Goal: Task Accomplishment & Management: Use online tool/utility

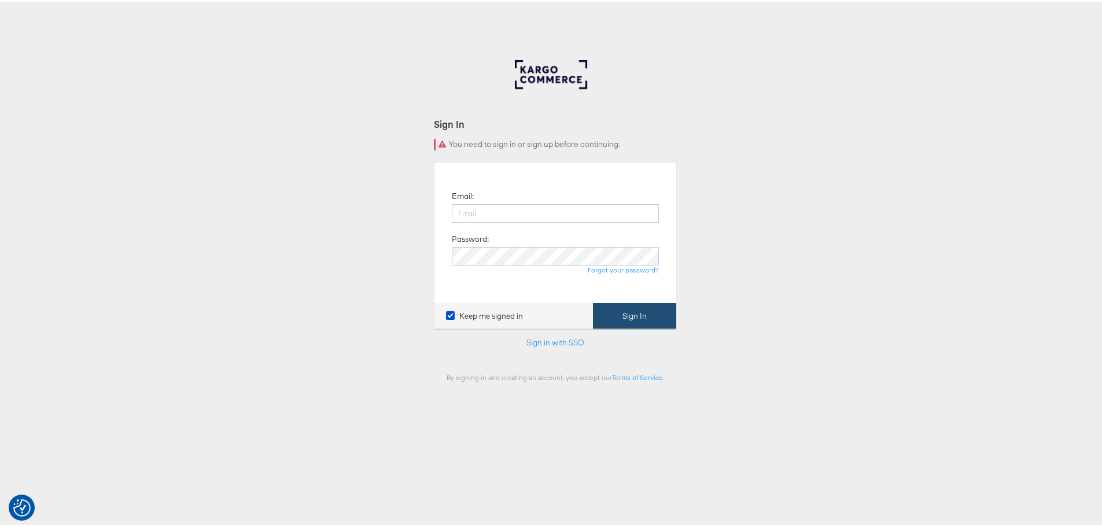
type input "[EMAIL_ADDRESS][DOMAIN_NAME]"
click at [608, 312] on button "Sign In" at bounding box center [634, 314] width 83 height 26
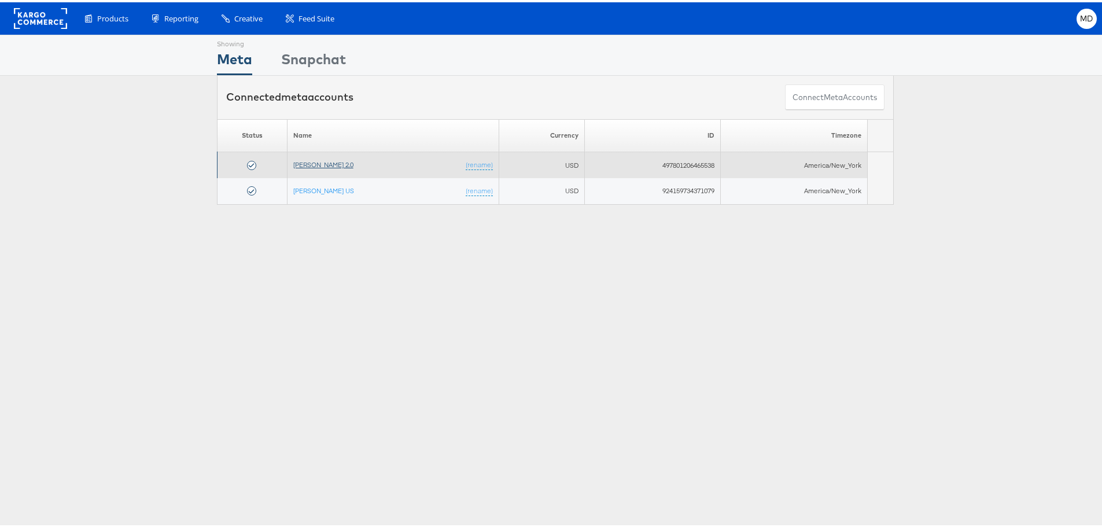
click at [330, 161] on link "Veronica Beard 2.0" at bounding box center [323, 162] width 60 height 9
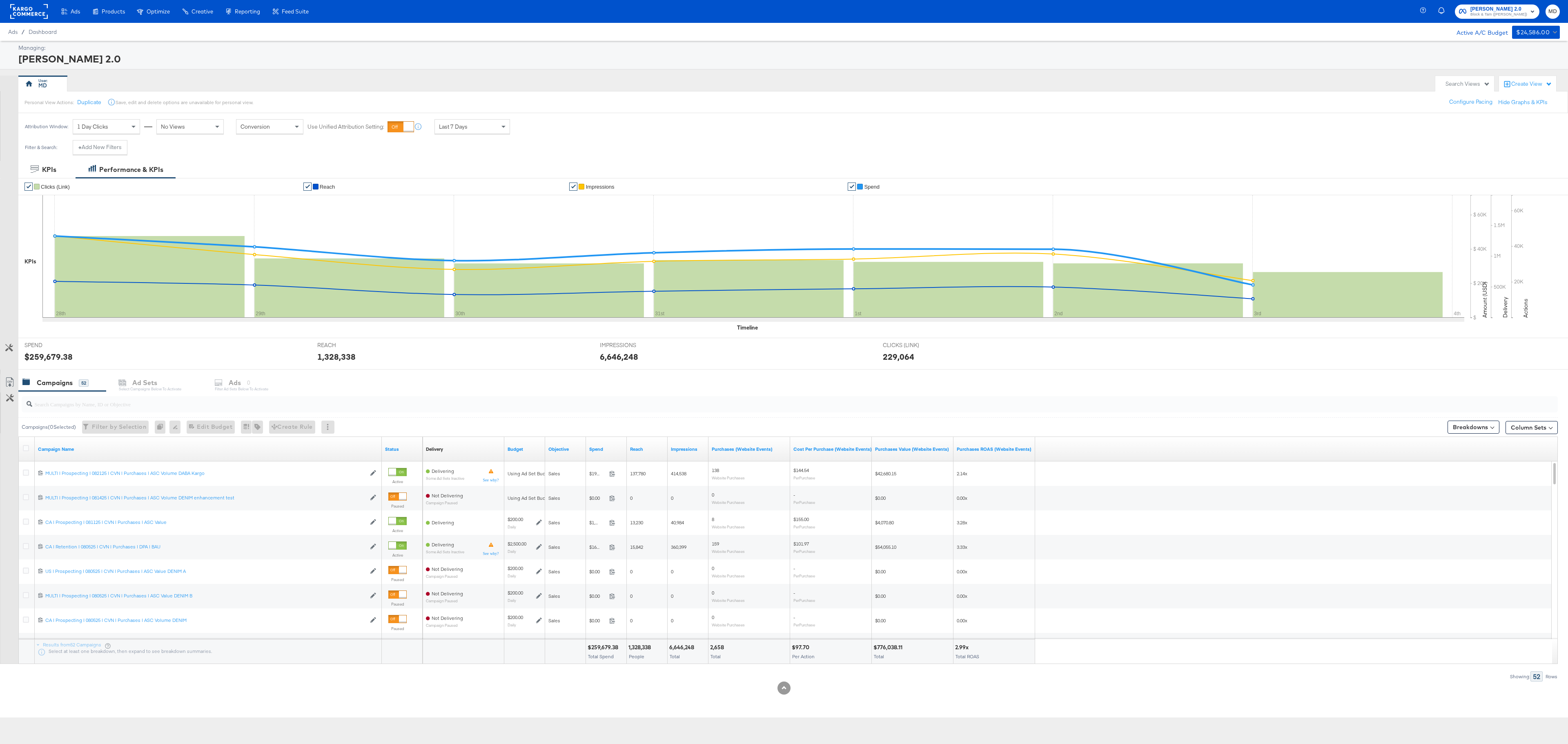
click at [0, 0] on div "Manage all your created Overlay Designs." at bounding box center [0, 0] width 0 height 0
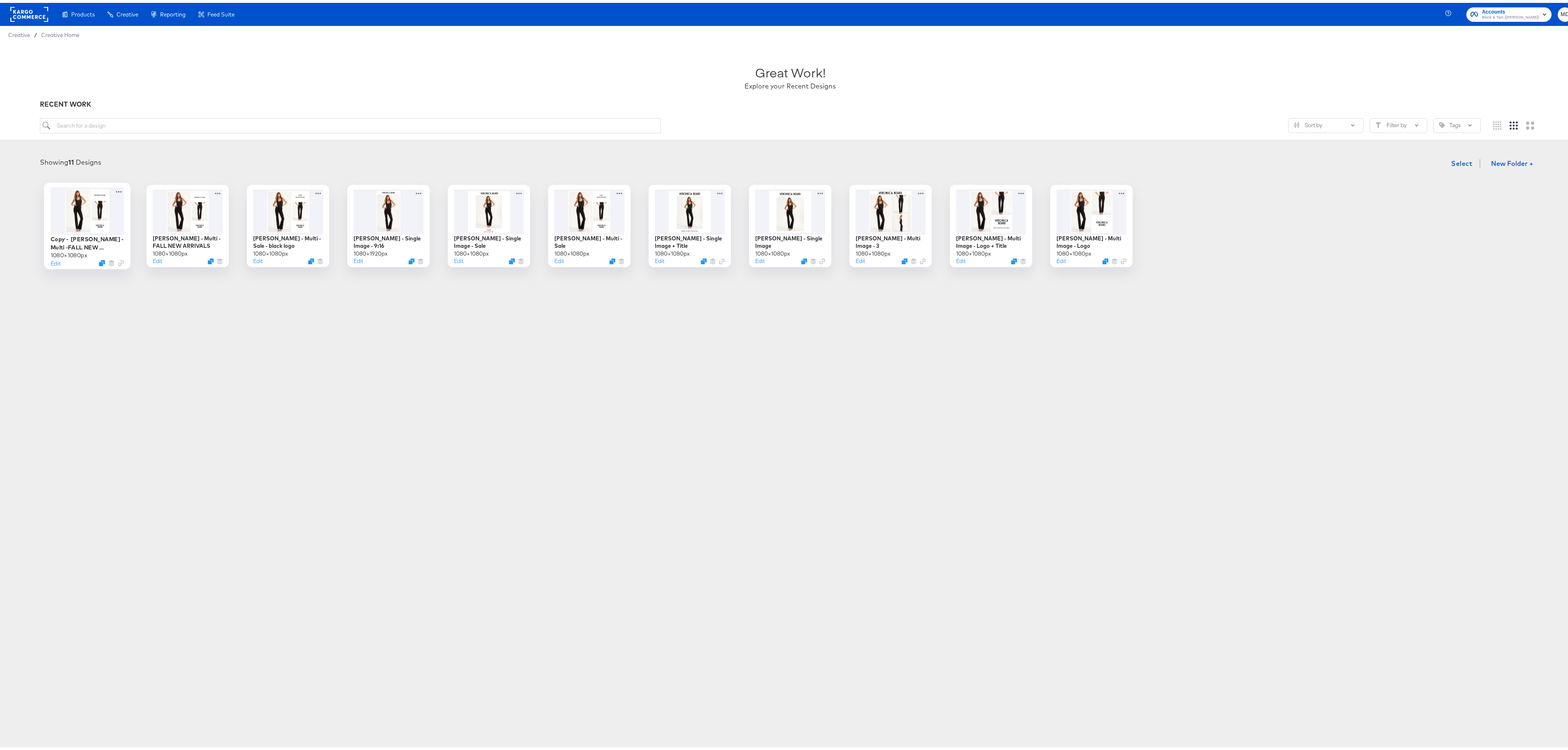
click at [83, 219] on div at bounding box center [88, 208] width 74 height 48
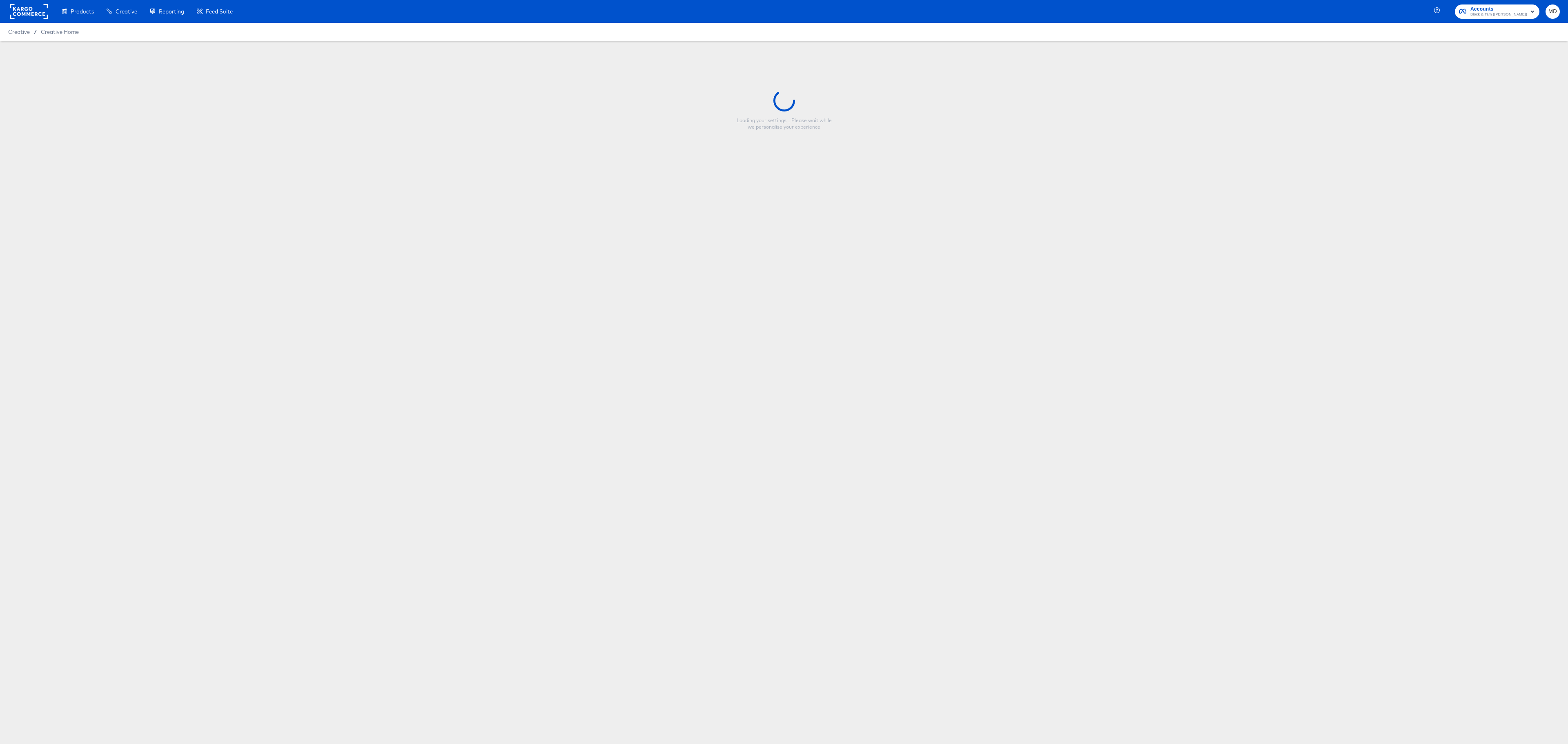
type input "Copy - Veronica Beard - Multi -FALL NEW ARRIVALS"
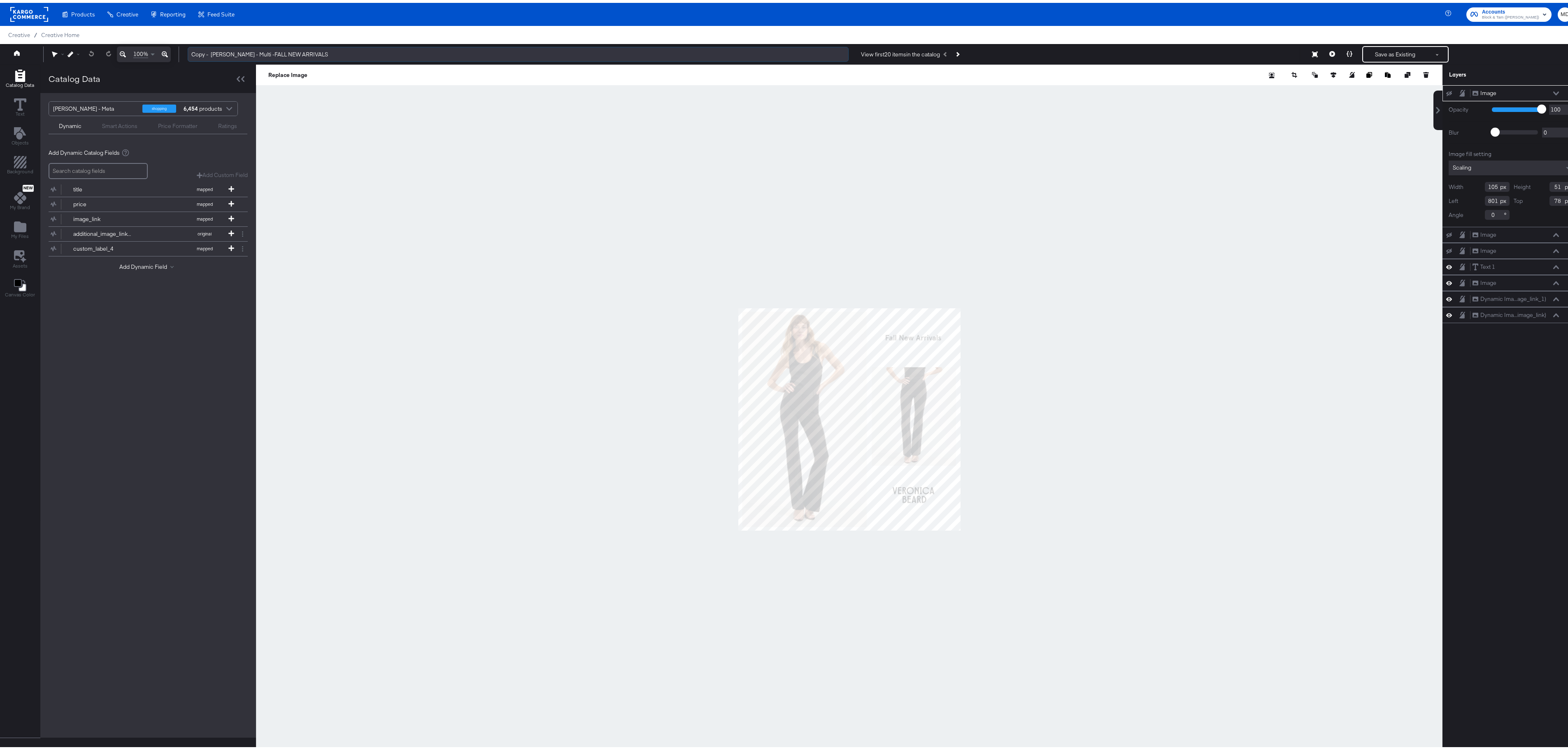
click at [270, 53] on input "Copy - Veronica Beard - Multi -FALL NEW ARRIVALS" at bounding box center [518, 51] width 661 height 15
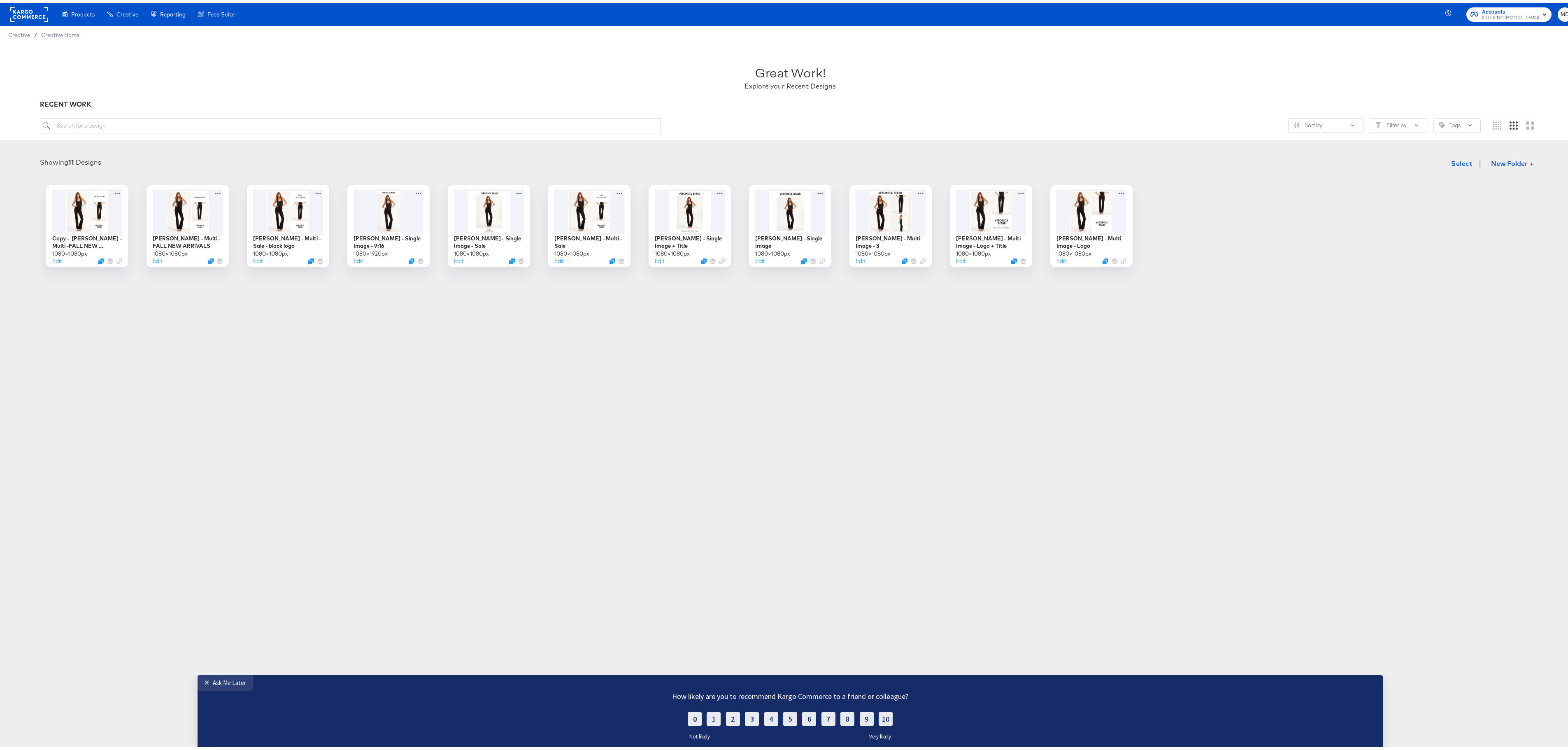
click at [23, 14] on rect at bounding box center [28, 11] width 38 height 15
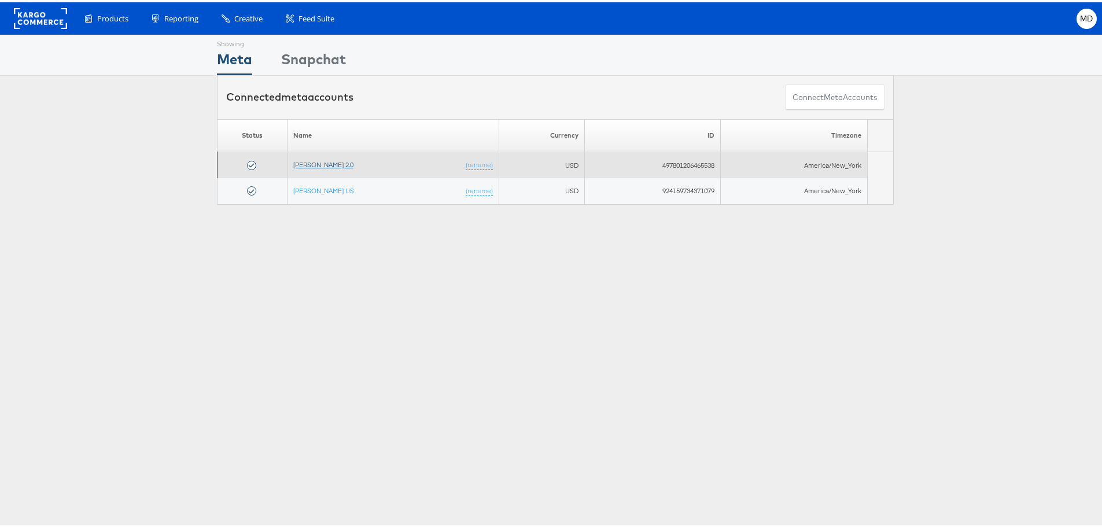
click at [308, 163] on link "[PERSON_NAME] 2.0" at bounding box center [323, 162] width 60 height 9
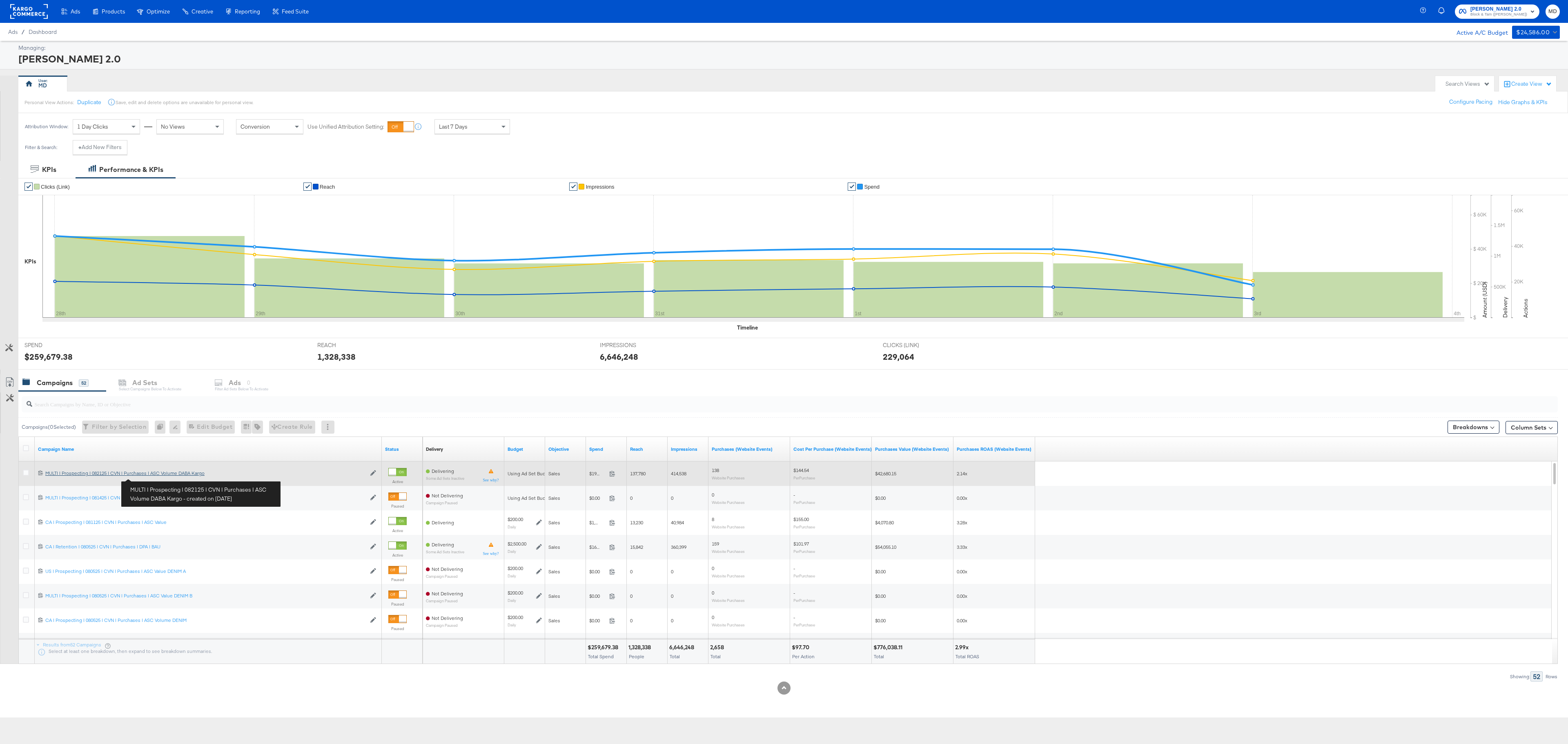
click at [152, 476] on div "MULTI | Prospecting | 082125 | CVN | Purchases | ASC Volume DABA Kargo MULTI | …" at bounding box center [205, 473] width 321 height 6
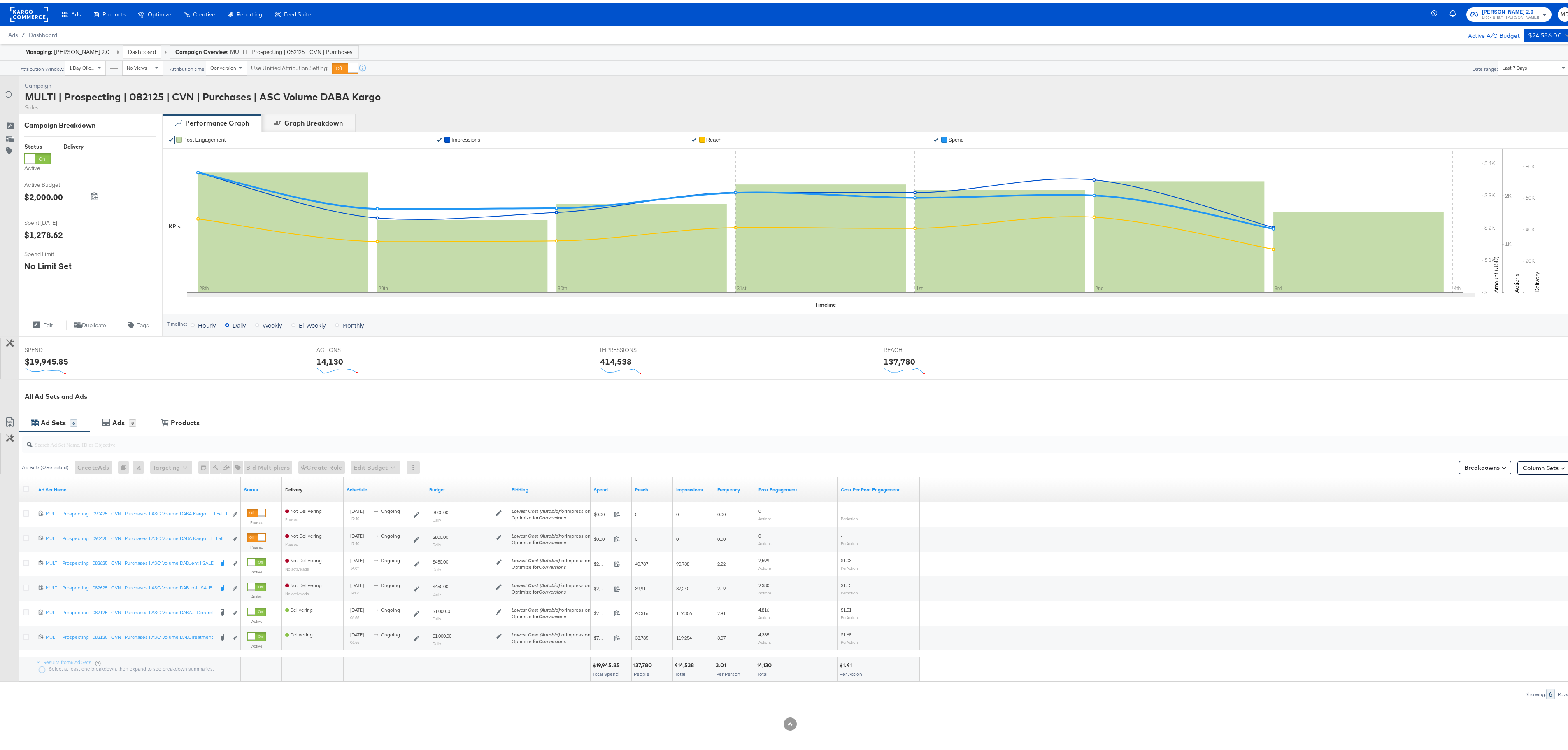
scroll to position [1, 0]
drag, startPoint x: 238, startPoint y: 497, endPoint x: 416, endPoint y: 495, distance: 178.0
click at [19, 475] on div "Ad Set Name Status Delivery Sorting Unavailable Schedule Budget Bidding Spend R…" at bounding box center [19, 475] width 0 height 0
drag, startPoint x: 238, startPoint y: 498, endPoint x: 321, endPoint y: 493, distance: 83.2
click at [19, 475] on div "Ad Set Name Status Delivery Sorting Unavailable Schedule Budget Bidding Spend R…" at bounding box center [19, 475] width 0 height 0
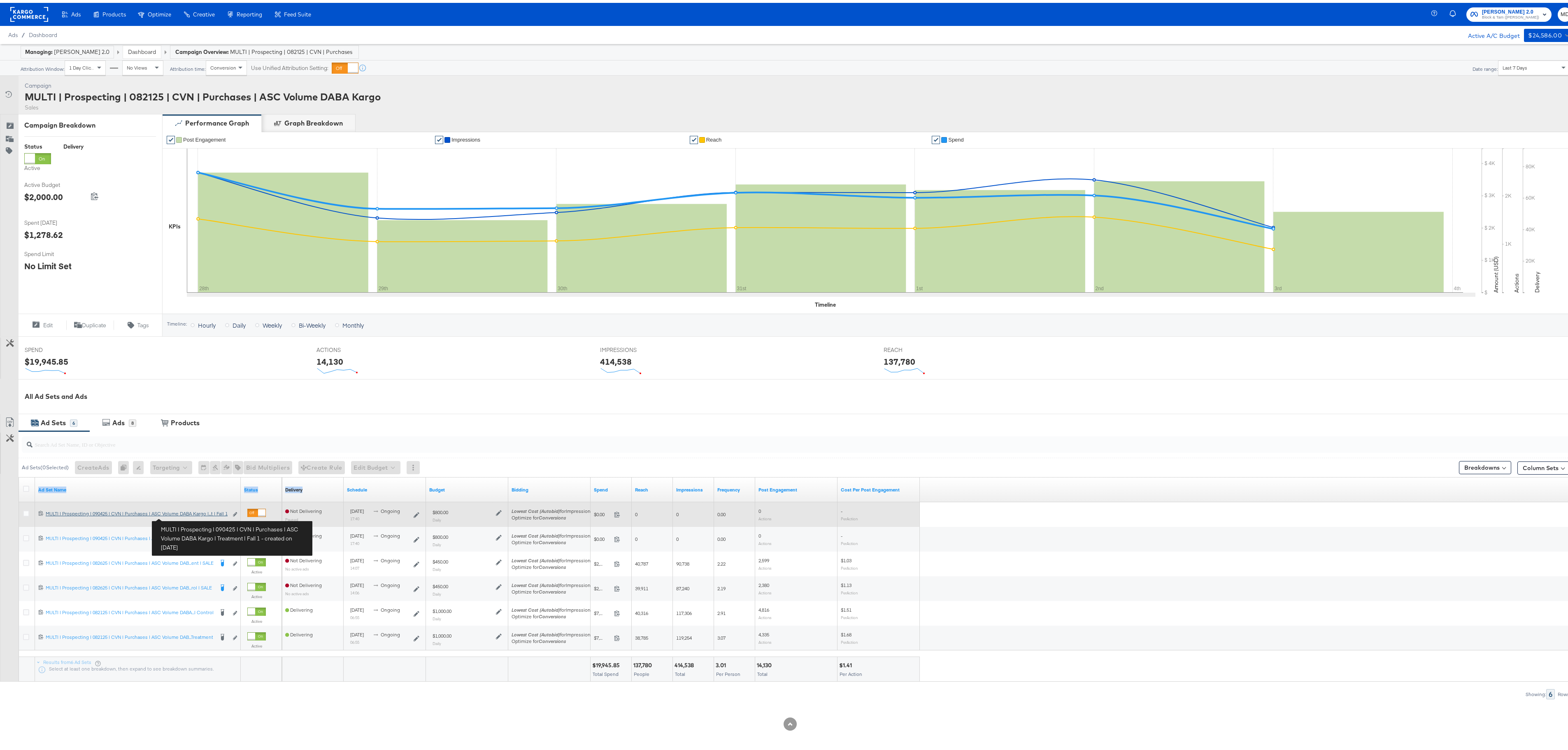
click at [183, 514] on div "MULTI | Prospecting | 090425 | CVN | Purchases | ASC Volume DABA Kargo | Treatm…" at bounding box center [137, 510] width 182 height 6
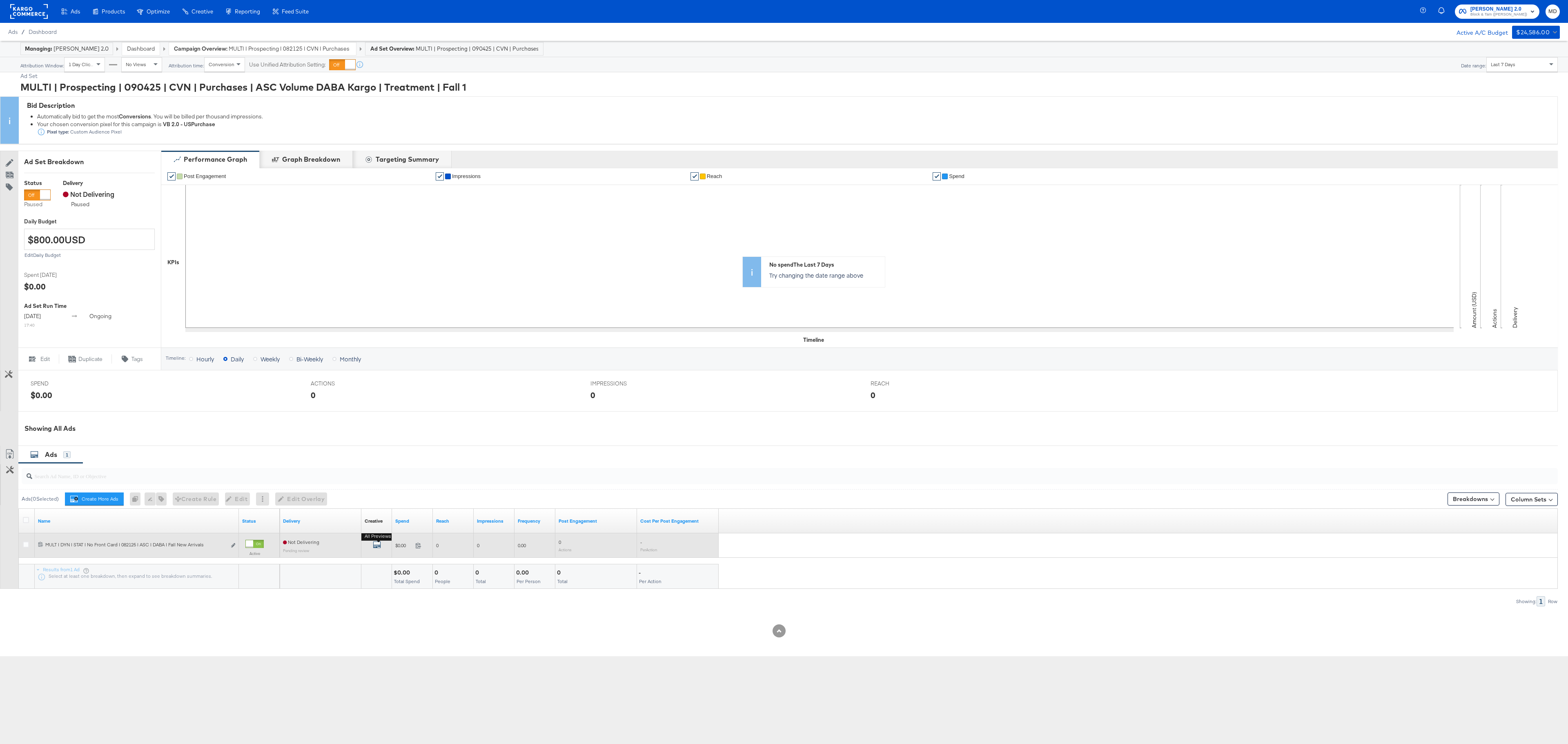
click at [375, 548] on icon "default" at bounding box center [377, 545] width 8 height 8
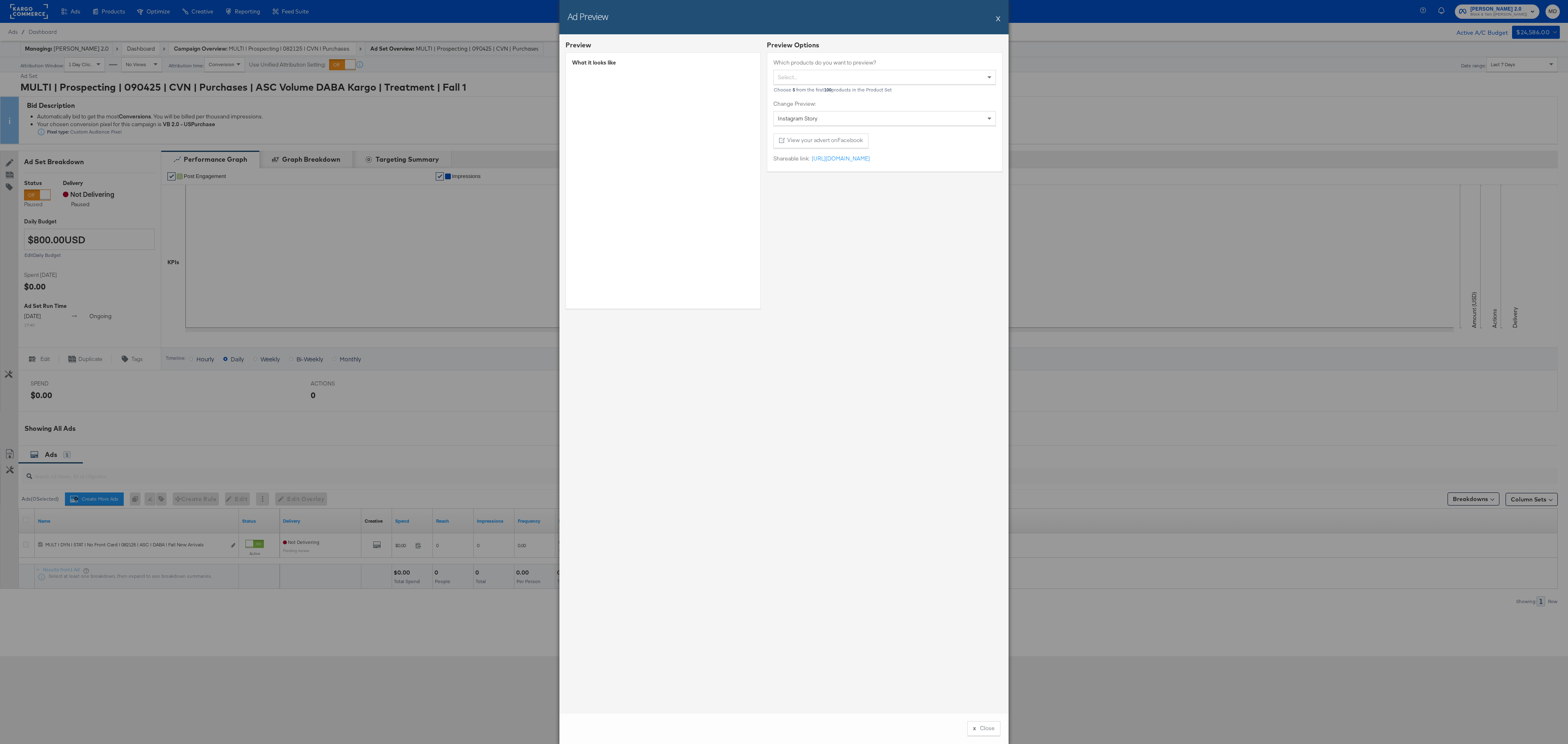
click at [998, 16] on button "X" at bounding box center [998, 18] width 4 height 16
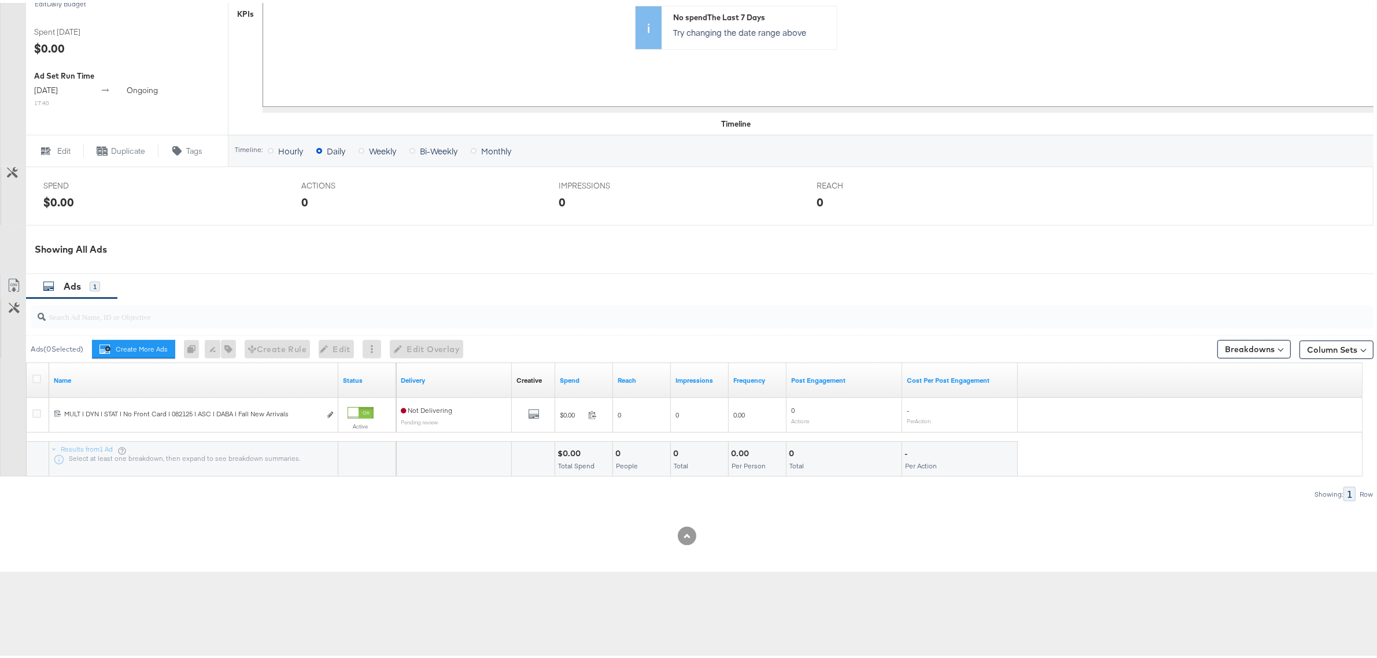
scroll to position [366, 0]
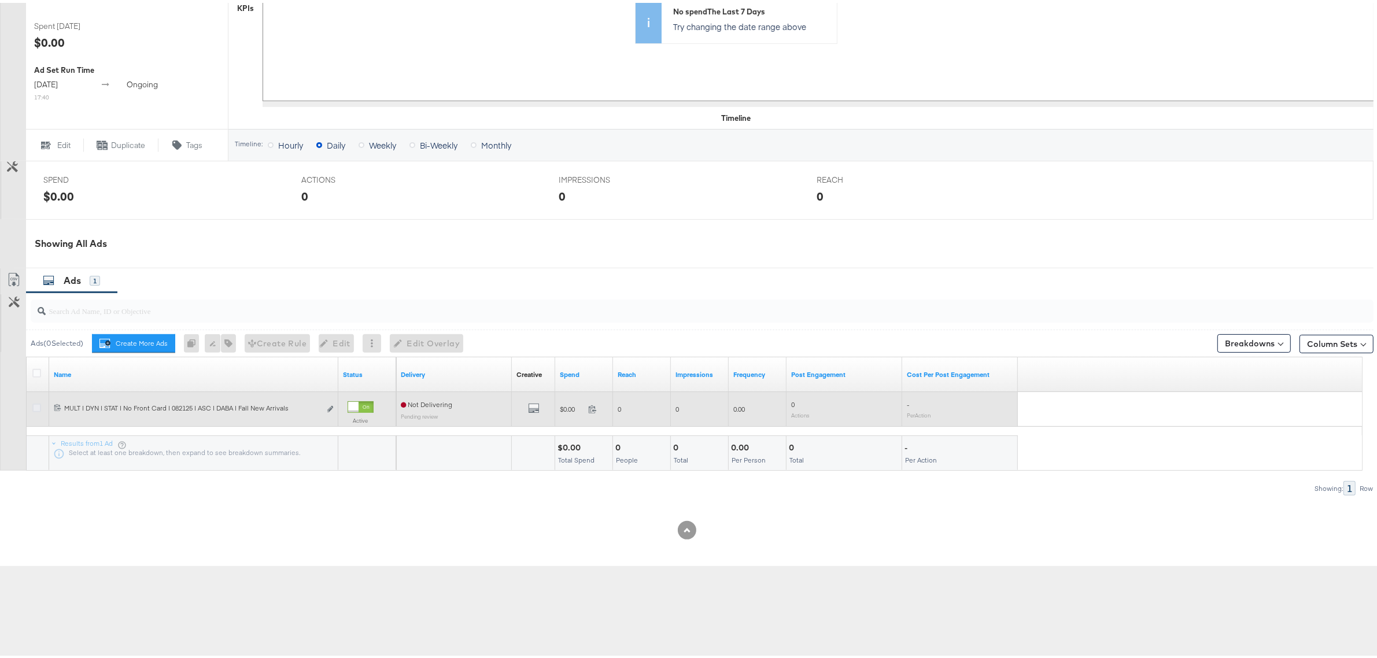
click at [36, 408] on icon at bounding box center [36, 405] width 9 height 9
click at [0, 0] on input "checkbox" at bounding box center [0, 0] width 0 height 0
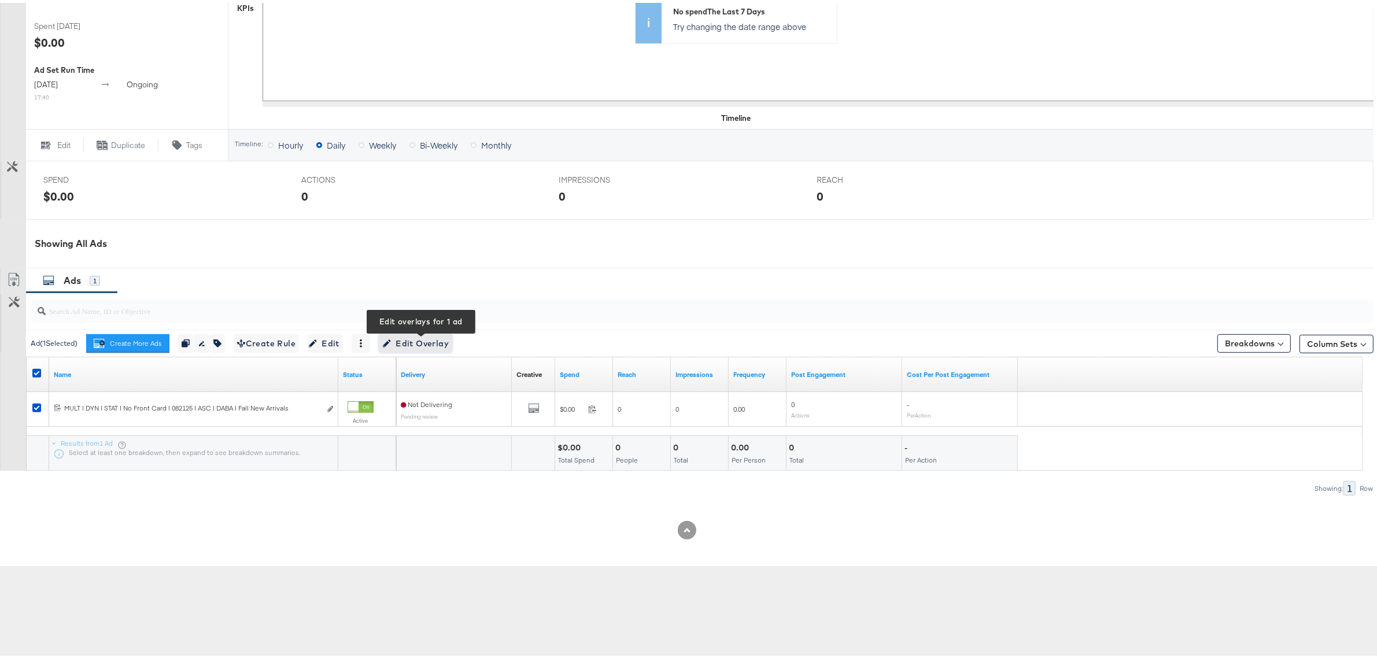
click at [415, 345] on span "Edit Overlay Edit overlays for 1 ad" at bounding box center [415, 341] width 67 height 14
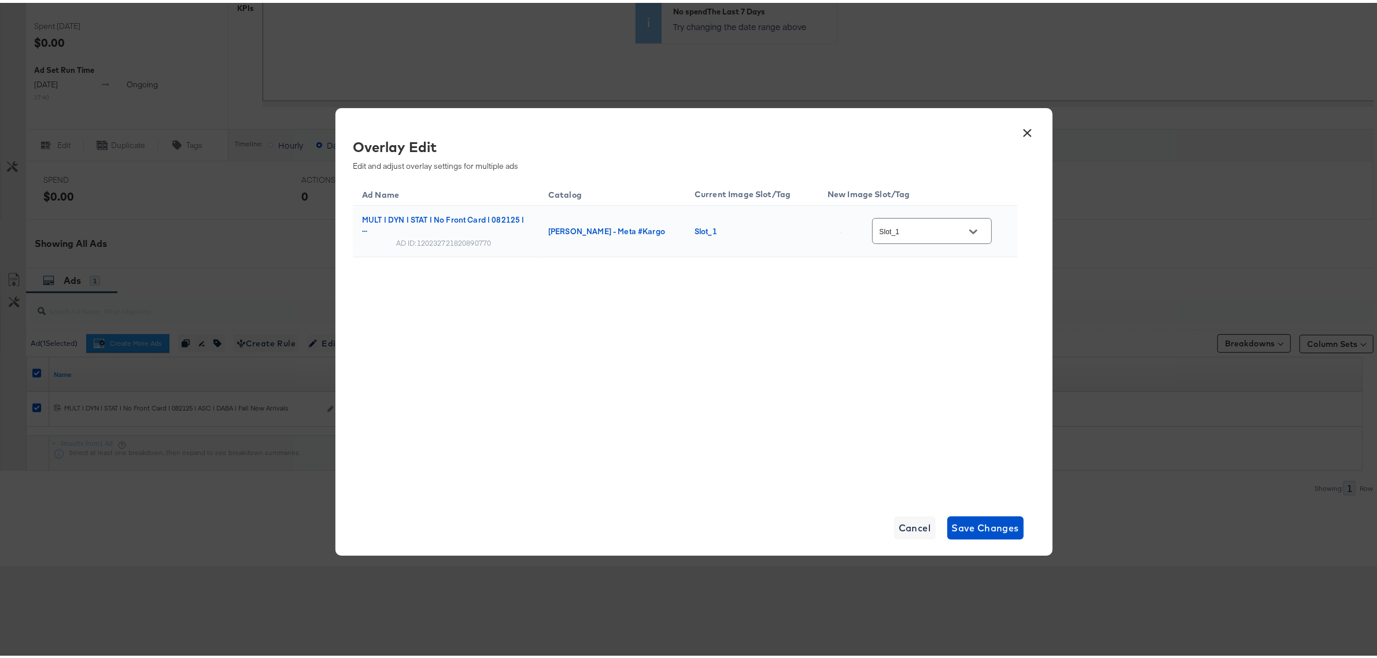
click at [915, 235] on div "Slot_1" at bounding box center [932, 228] width 120 height 26
click at [975, 232] on icon "Open" at bounding box center [973, 229] width 8 height 8
click at [924, 377] on div "copy_-__ve..." at bounding box center [930, 372] width 81 height 12
type input "copy_-__veronic_overlay_6"
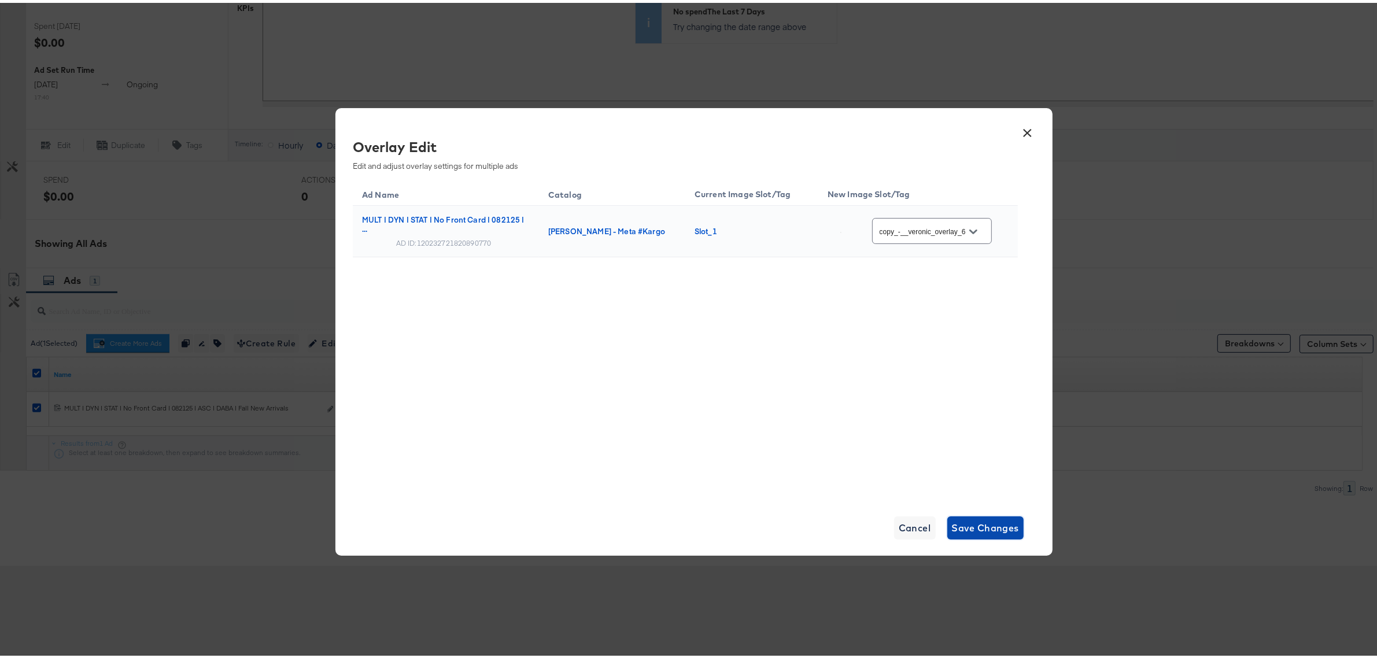
click at [972, 522] on span "Save Changes" at bounding box center [986, 525] width 68 height 16
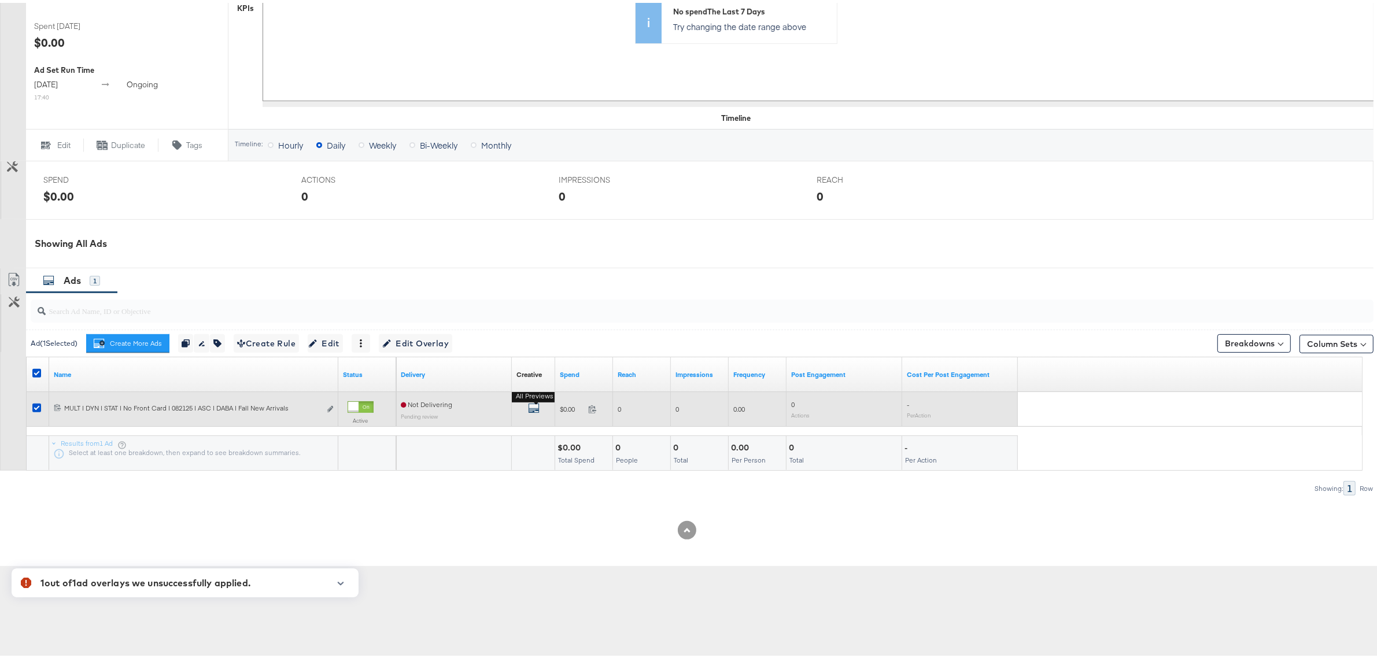
click at [530, 408] on icon "default" at bounding box center [534, 406] width 12 height 12
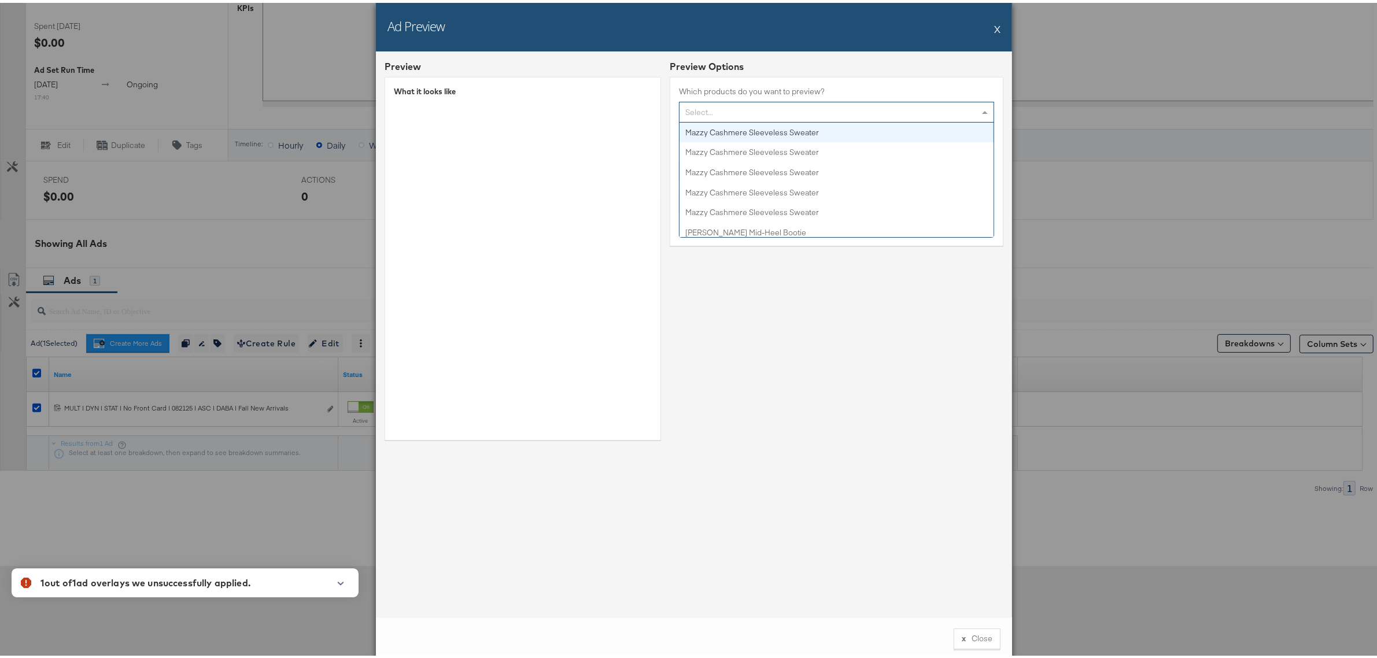
click at [804, 101] on div "Select..." at bounding box center [837, 109] width 314 height 20
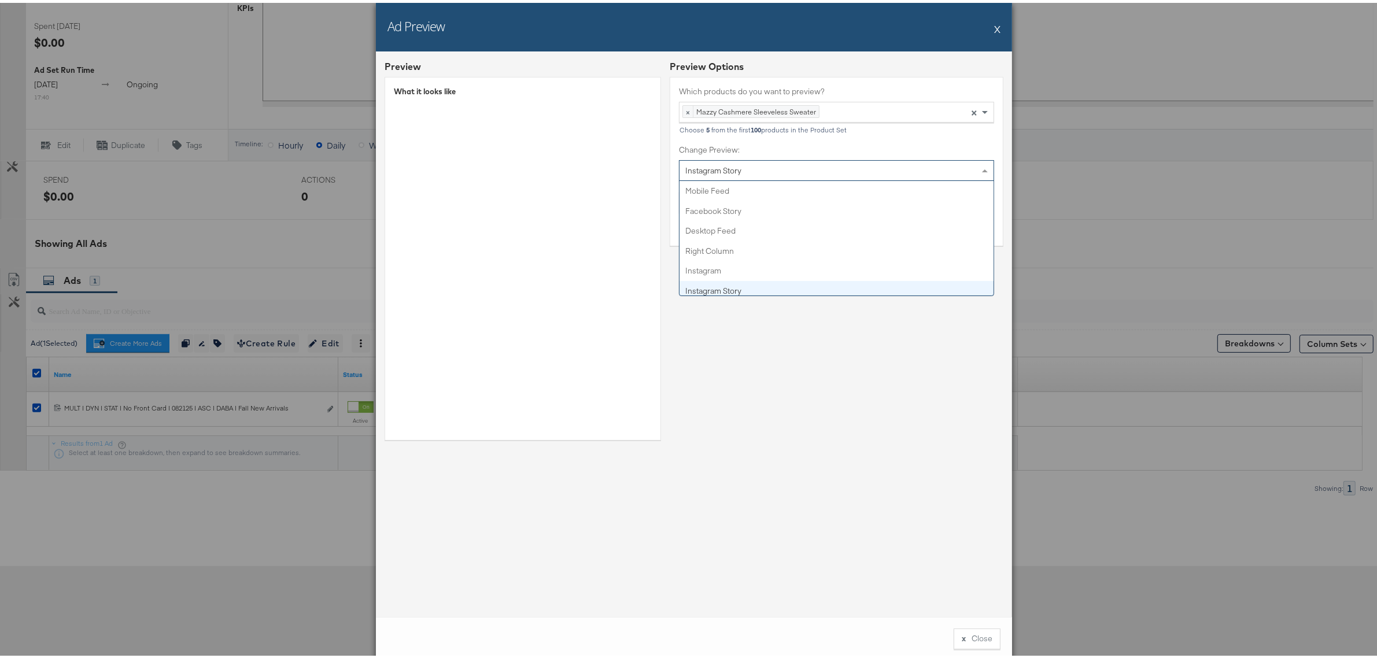
click at [846, 167] on div "Instagram Story" at bounding box center [837, 168] width 314 height 20
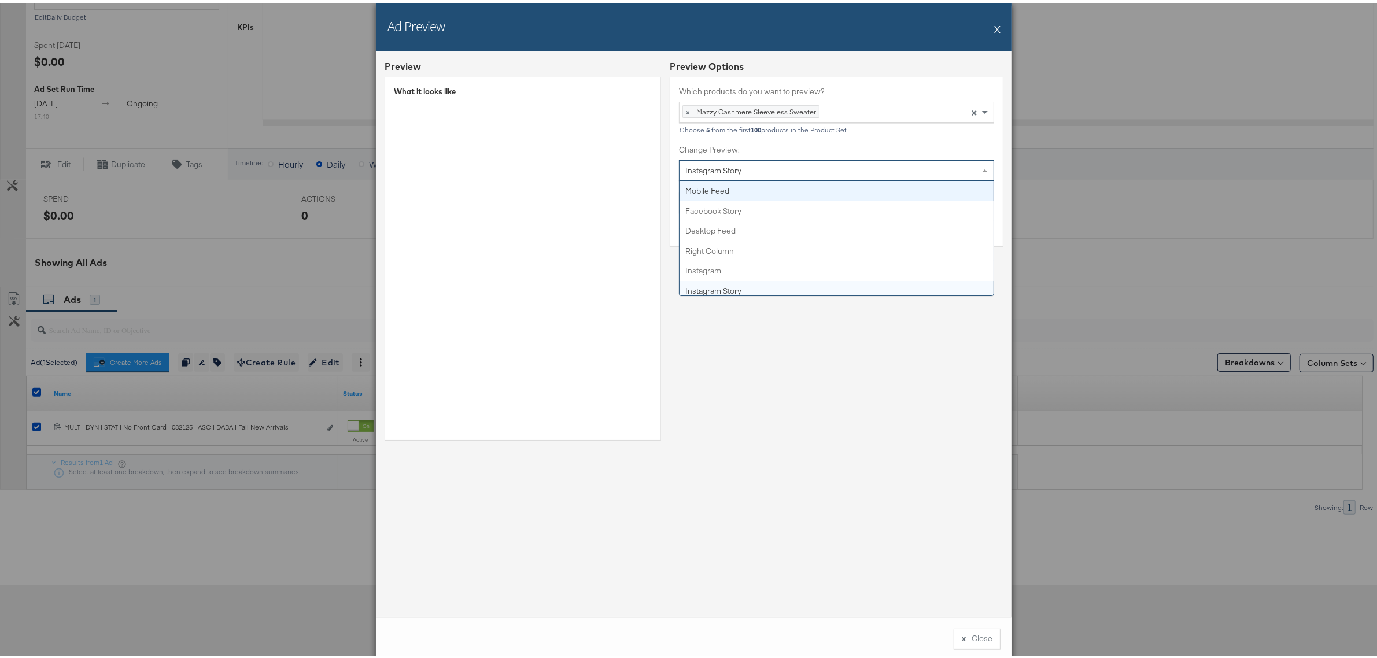
scroll to position [346, 0]
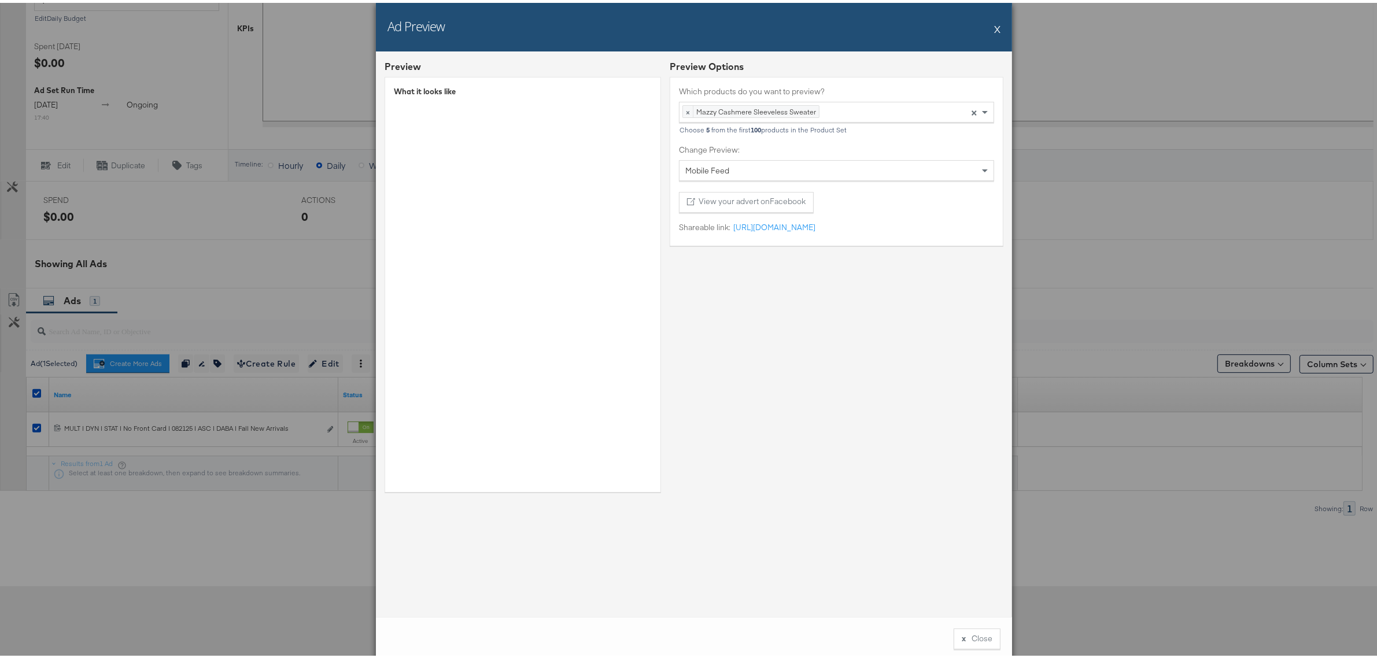
click at [994, 24] on button "X" at bounding box center [997, 25] width 6 height 23
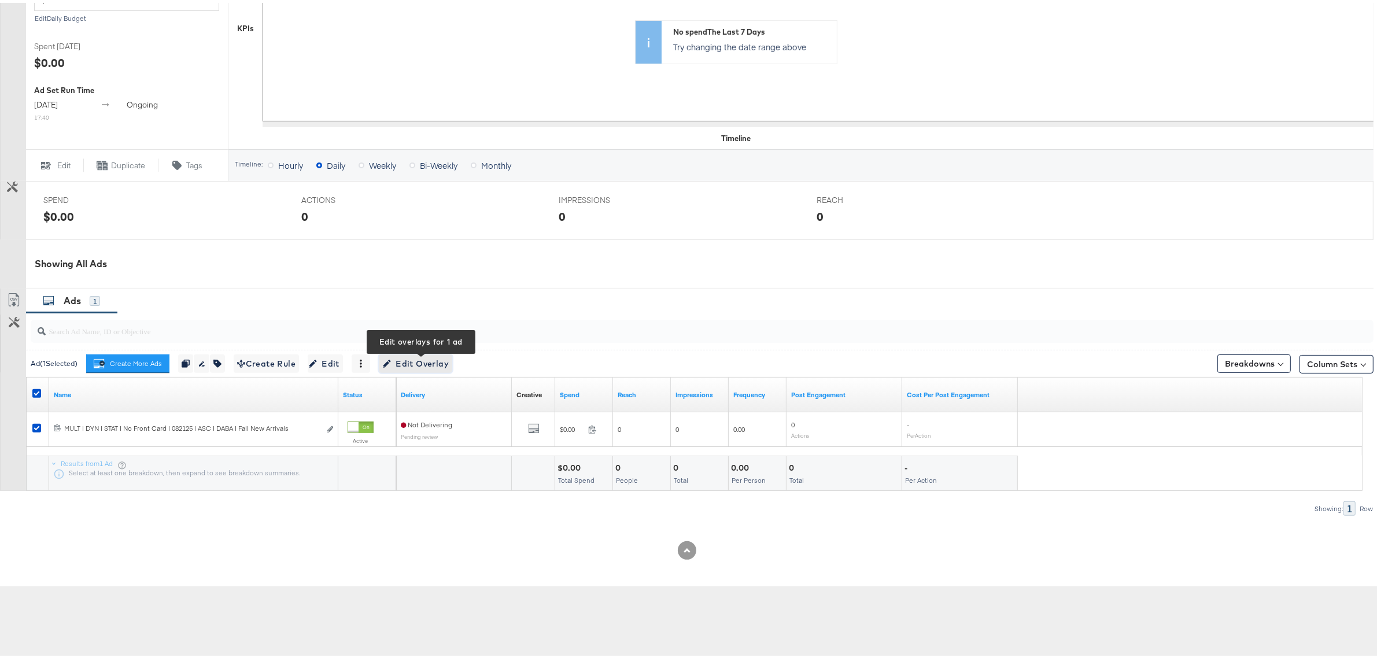
click at [408, 363] on span "Edit Overlay Edit overlays for 1 ad" at bounding box center [415, 361] width 67 height 14
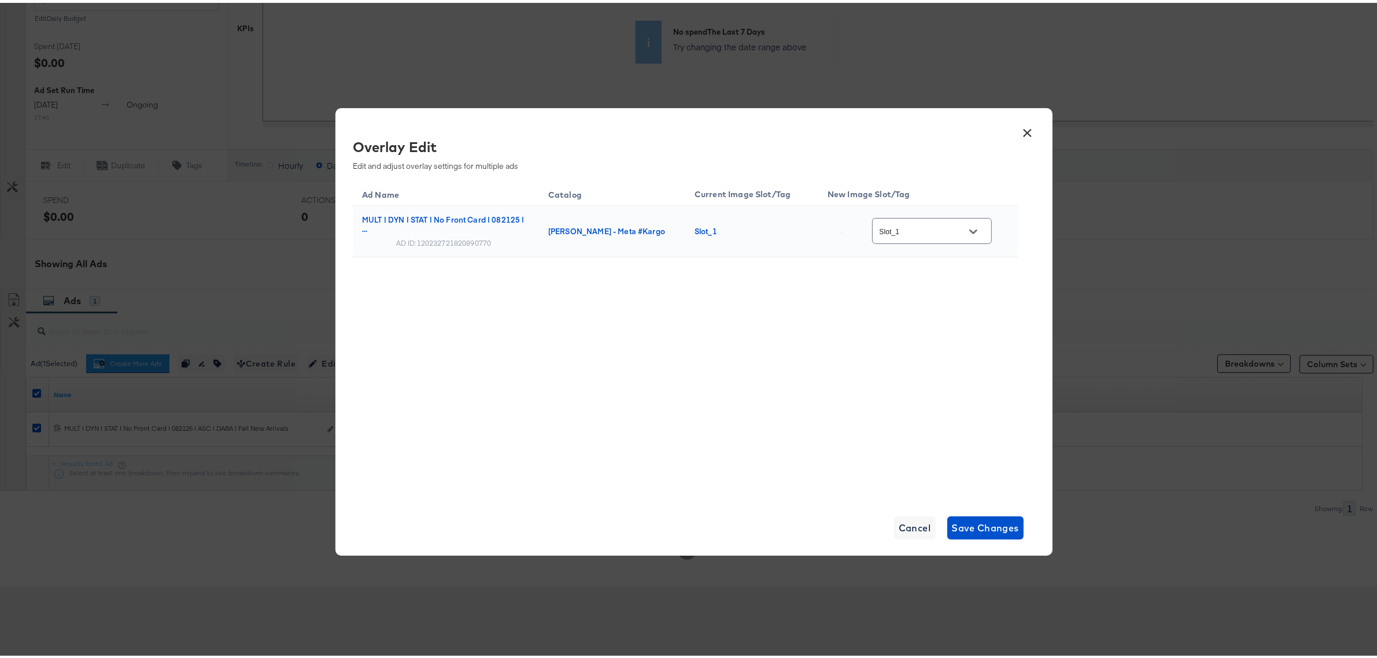
click at [909, 231] on input "Slot_1" at bounding box center [922, 228] width 91 height 13
click at [975, 279] on img at bounding box center [975, 278] width 1 height 1
type input "copy_-__veronic_overlay_6"
click at [972, 525] on span "Save Changes" at bounding box center [986, 525] width 68 height 16
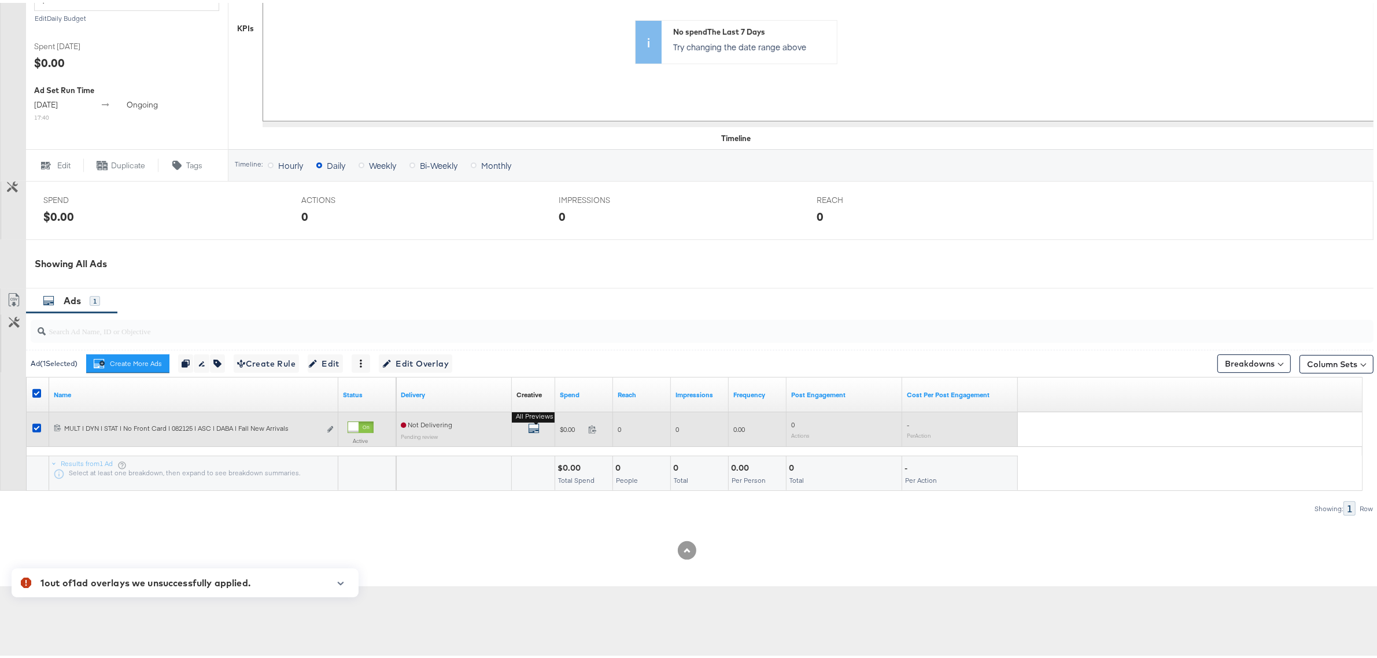
click at [532, 426] on icon "default" at bounding box center [534, 426] width 12 height 12
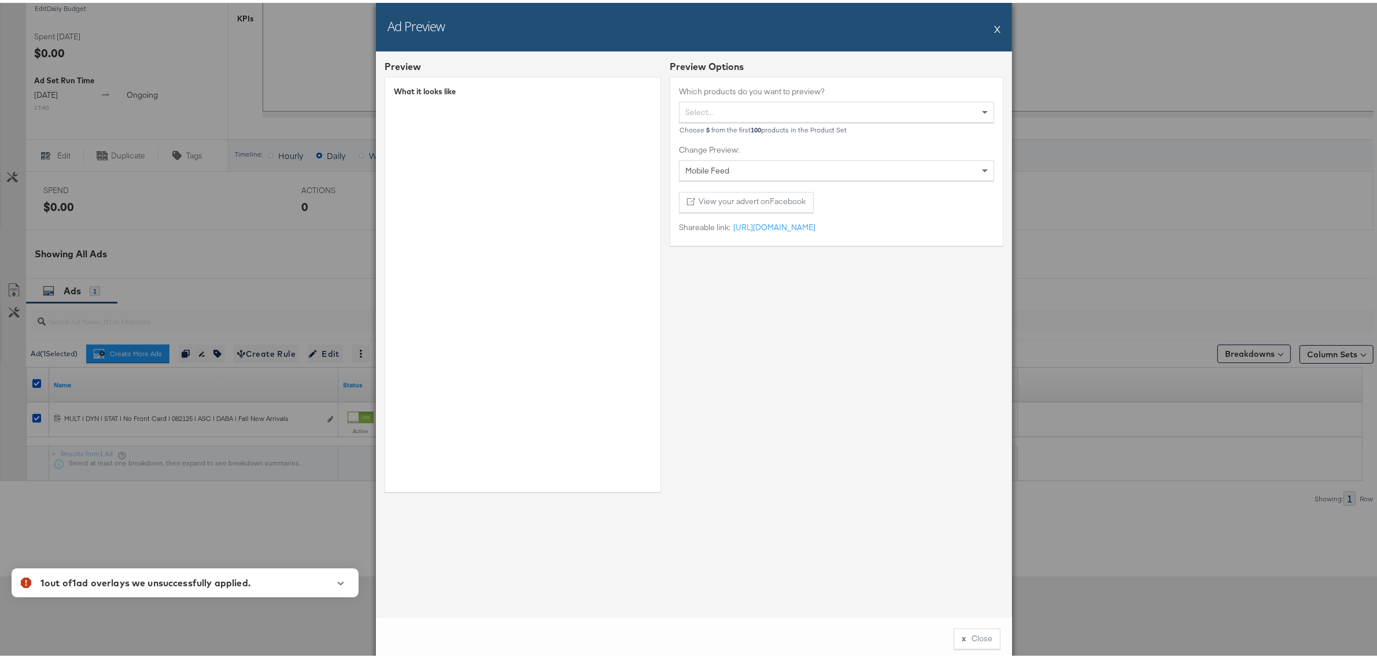
scroll to position [366, 0]
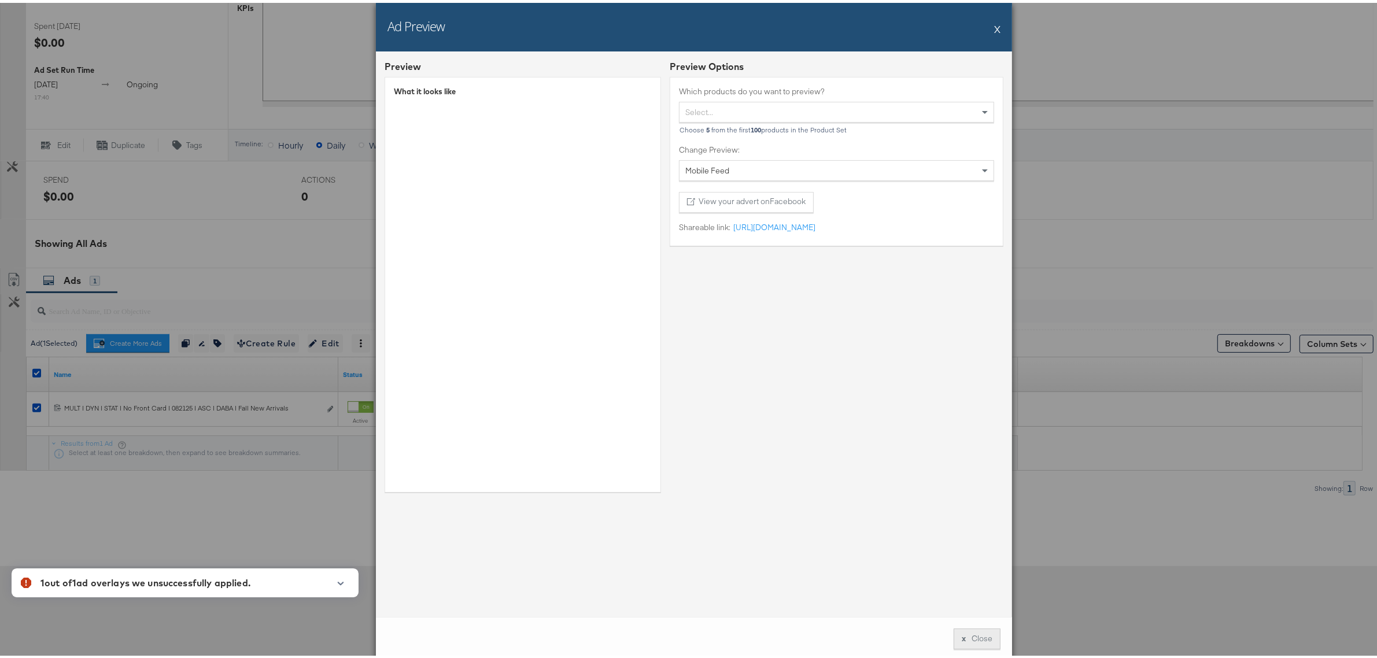
click at [973, 637] on button "x Close" at bounding box center [977, 636] width 47 height 21
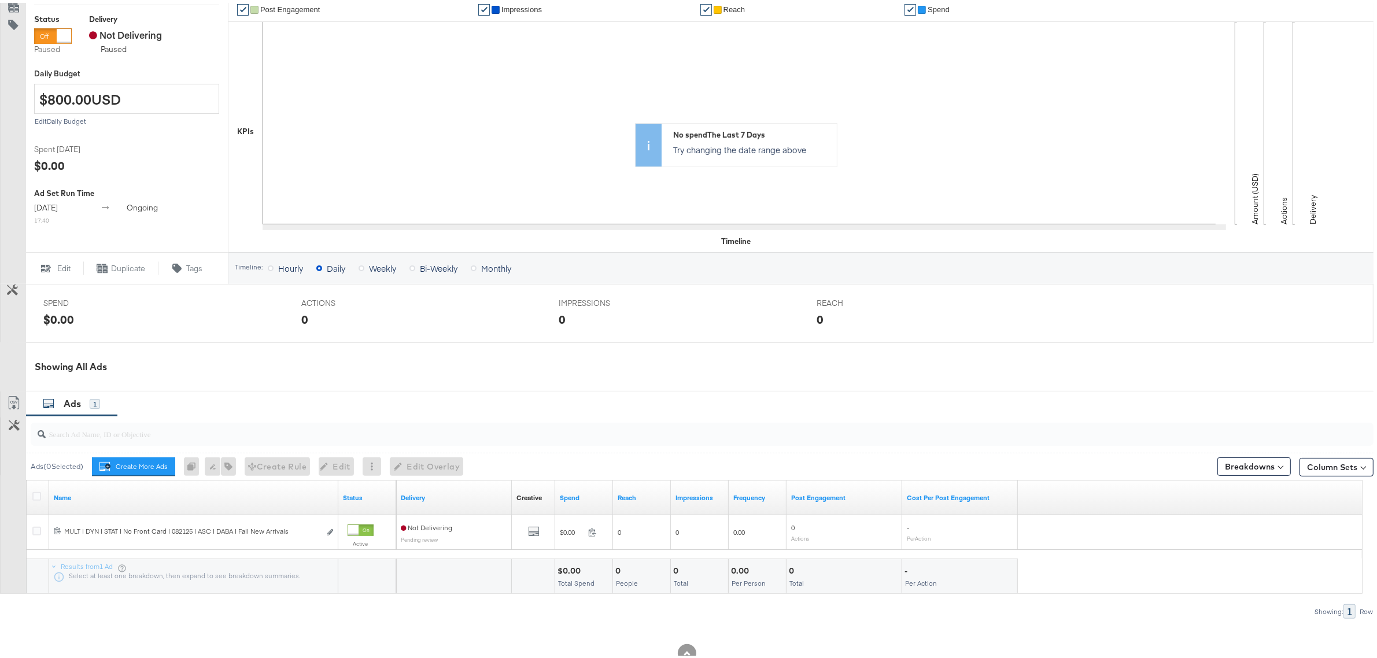
scroll to position [272, 0]
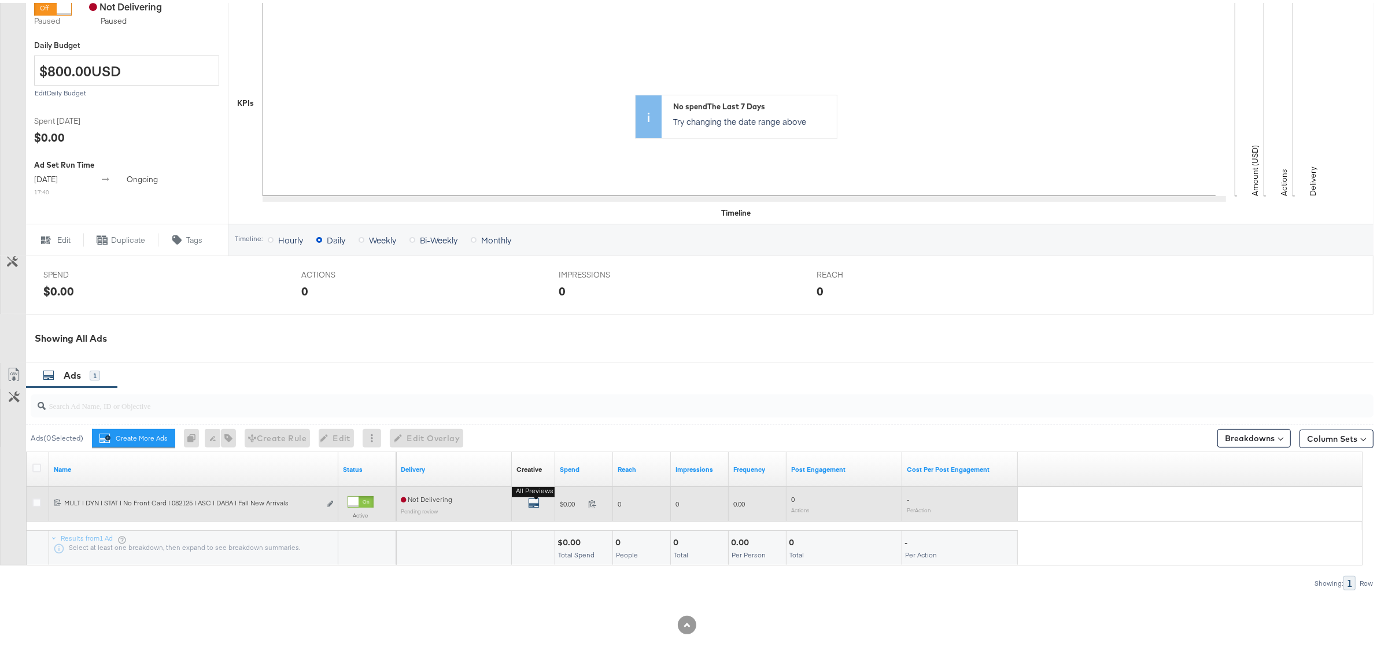
click at [534, 502] on icon "default" at bounding box center [534, 501] width 12 height 12
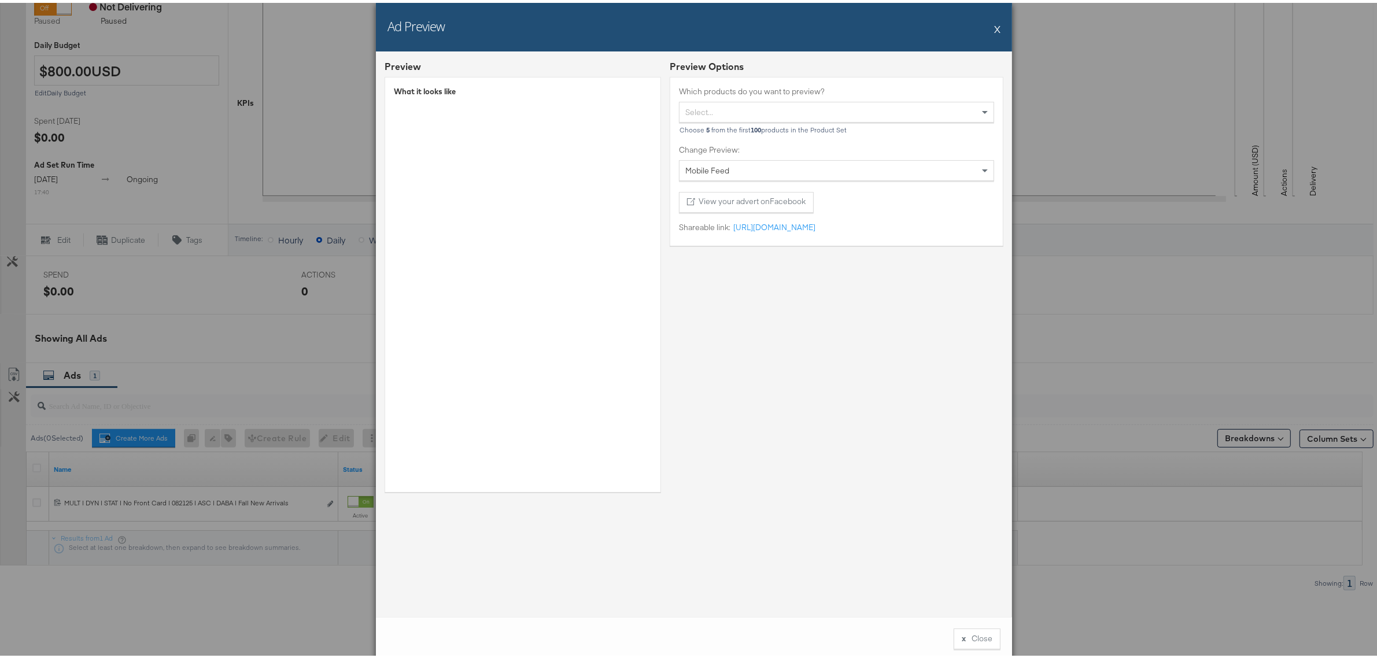
click at [994, 31] on button "X" at bounding box center [997, 25] width 6 height 23
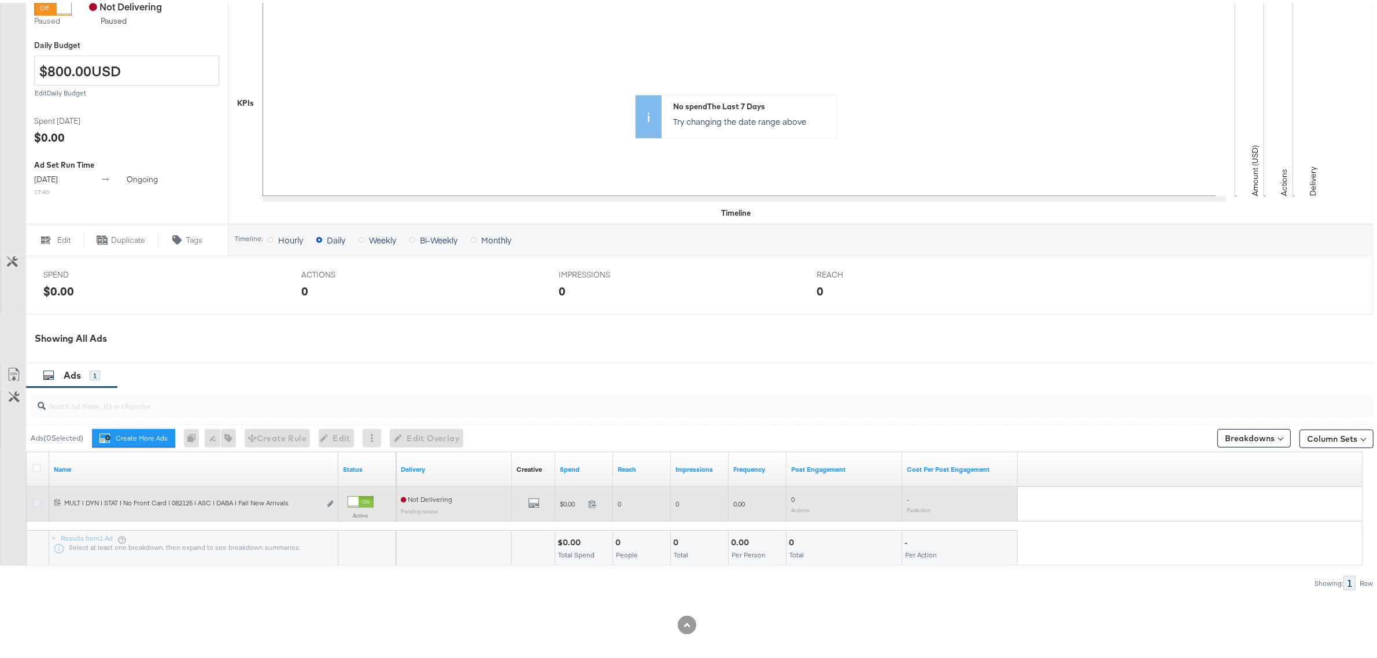
click at [38, 501] on icon at bounding box center [36, 500] width 9 height 9
click at [0, 0] on input "checkbox" at bounding box center [0, 0] width 0 height 0
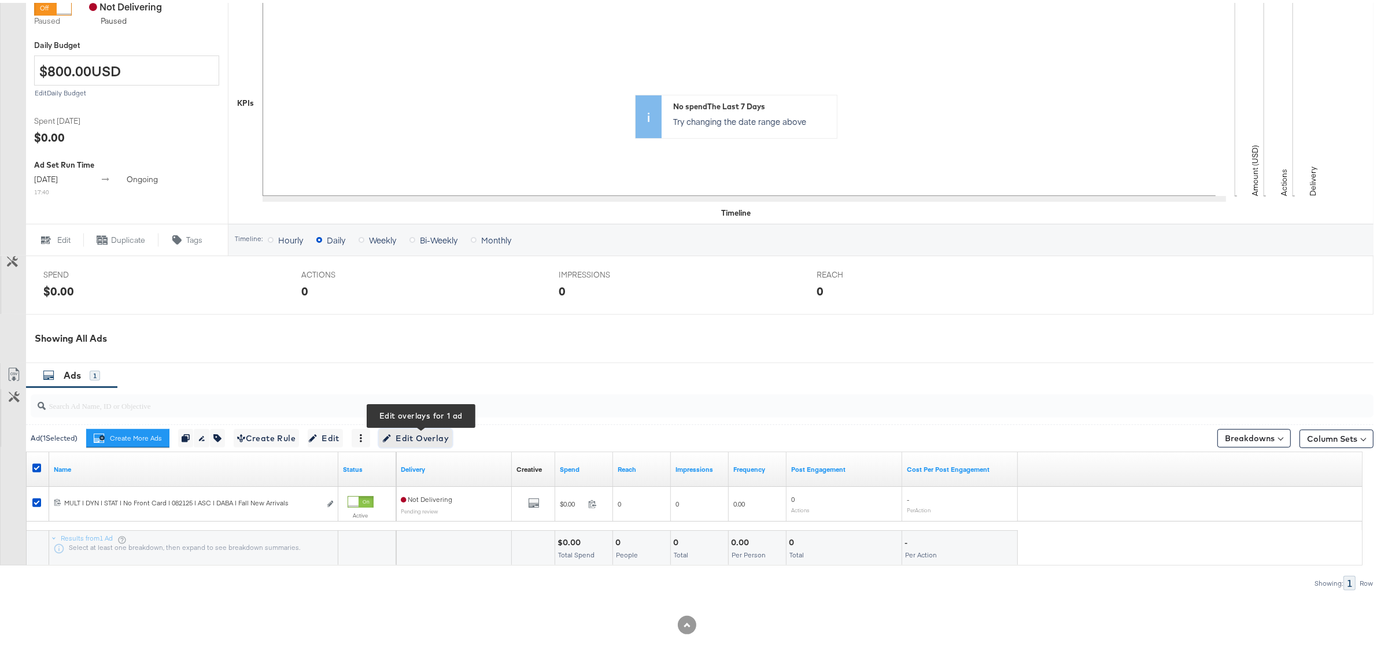
click at [434, 431] on span "Edit Overlay Edit overlays for 1 ad" at bounding box center [415, 436] width 67 height 14
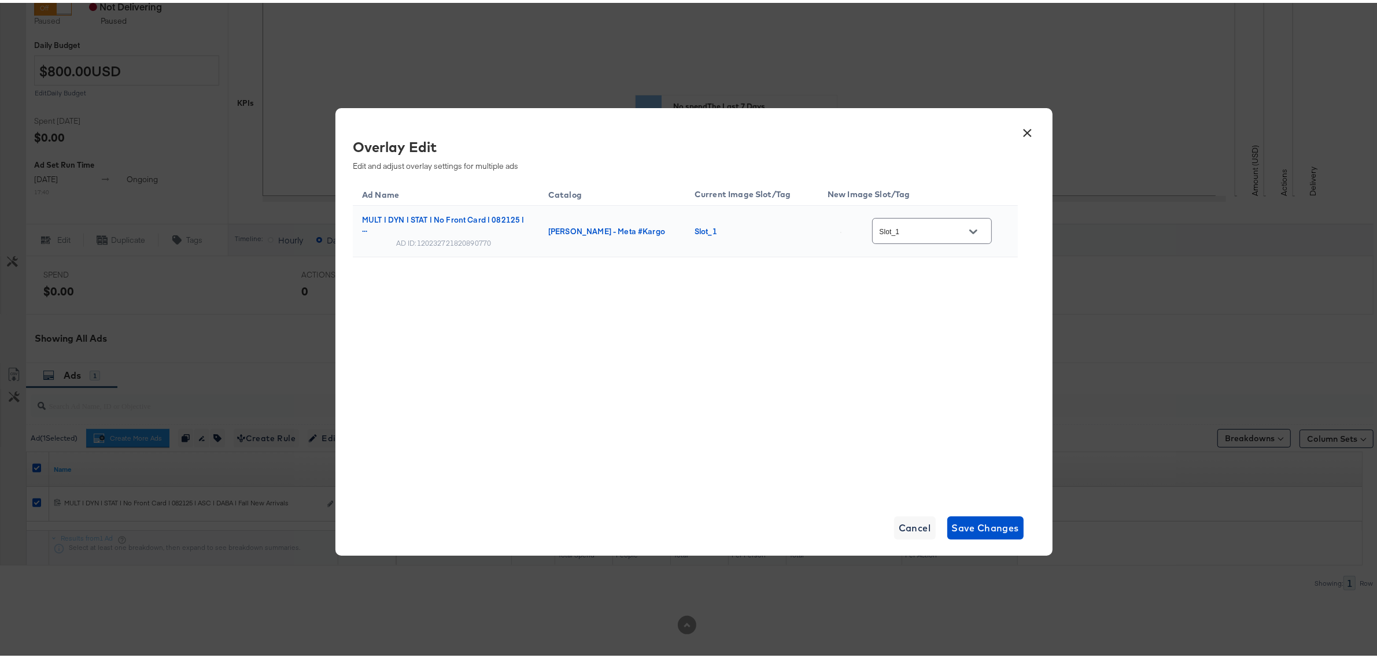
click at [912, 233] on input "Slot_1" at bounding box center [922, 228] width 91 height 13
click at [911, 233] on div "copy_-__ve..." at bounding box center [930, 227] width 81 height 12
type input "copy_-__veronic_overlay_6"
click at [964, 514] on button "Save Changes" at bounding box center [985, 525] width 77 height 23
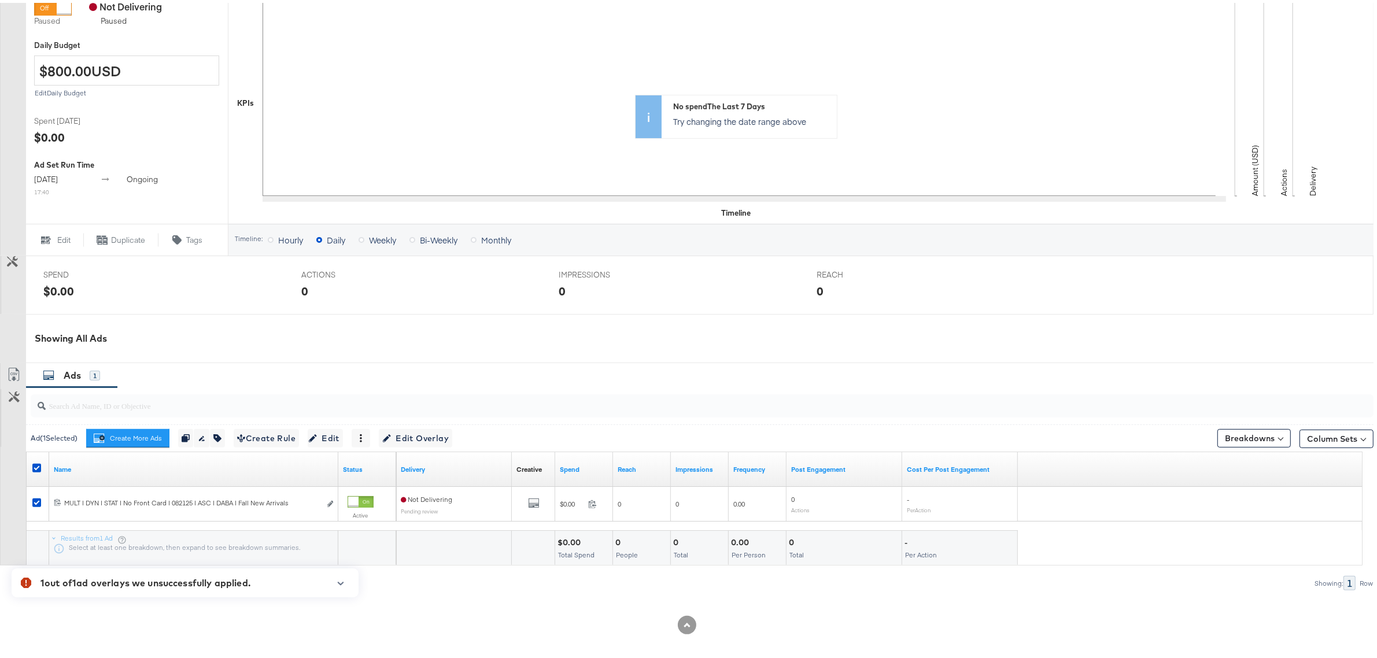
click at [340, 583] on icon "button" at bounding box center [341, 581] width 8 height 6
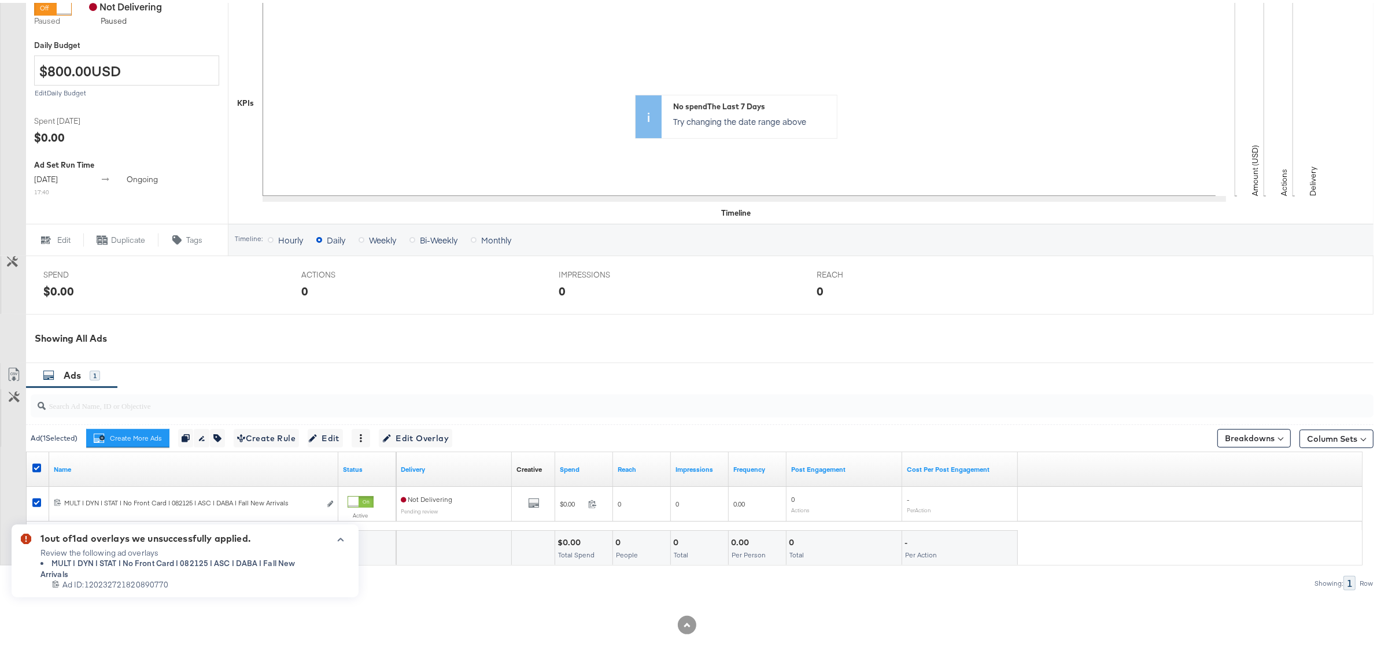
click at [242, 577] on li "MULT | DYN | STAT | No Front Card | 082125 | ASC | DABA | Fall New Arrivals" at bounding box center [181, 565] width 282 height 21
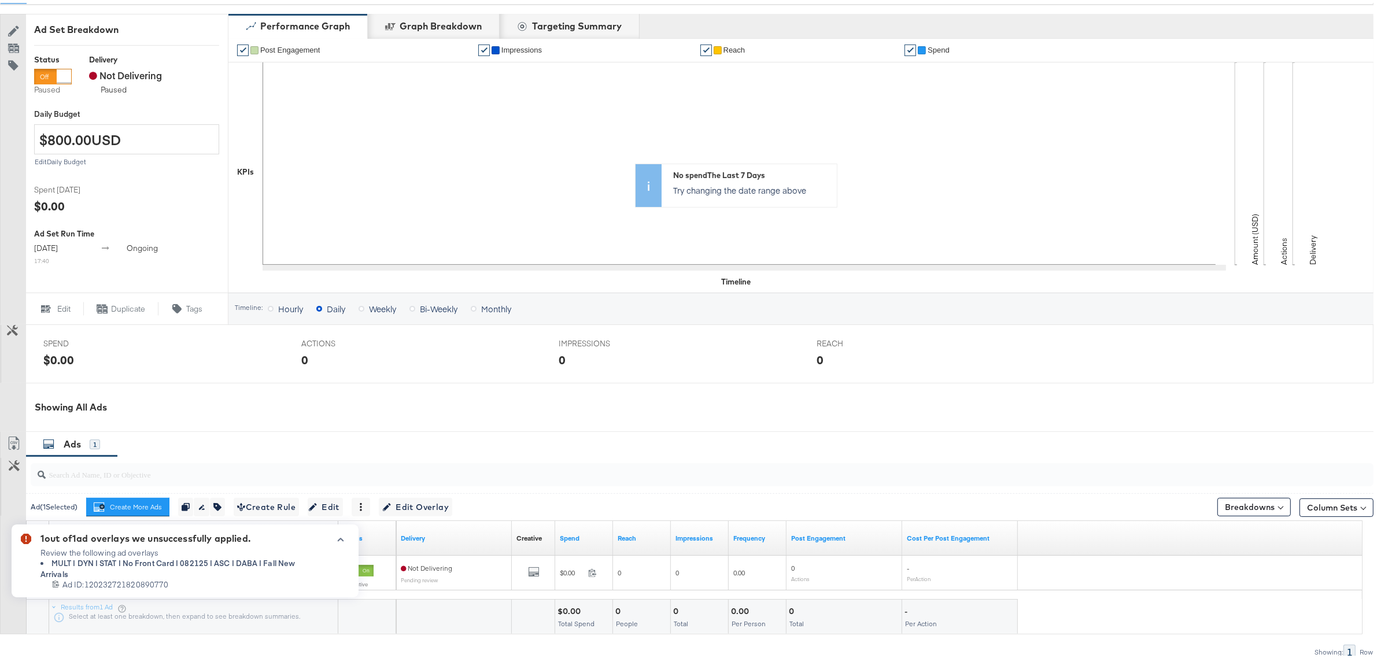
scroll to position [200, 0]
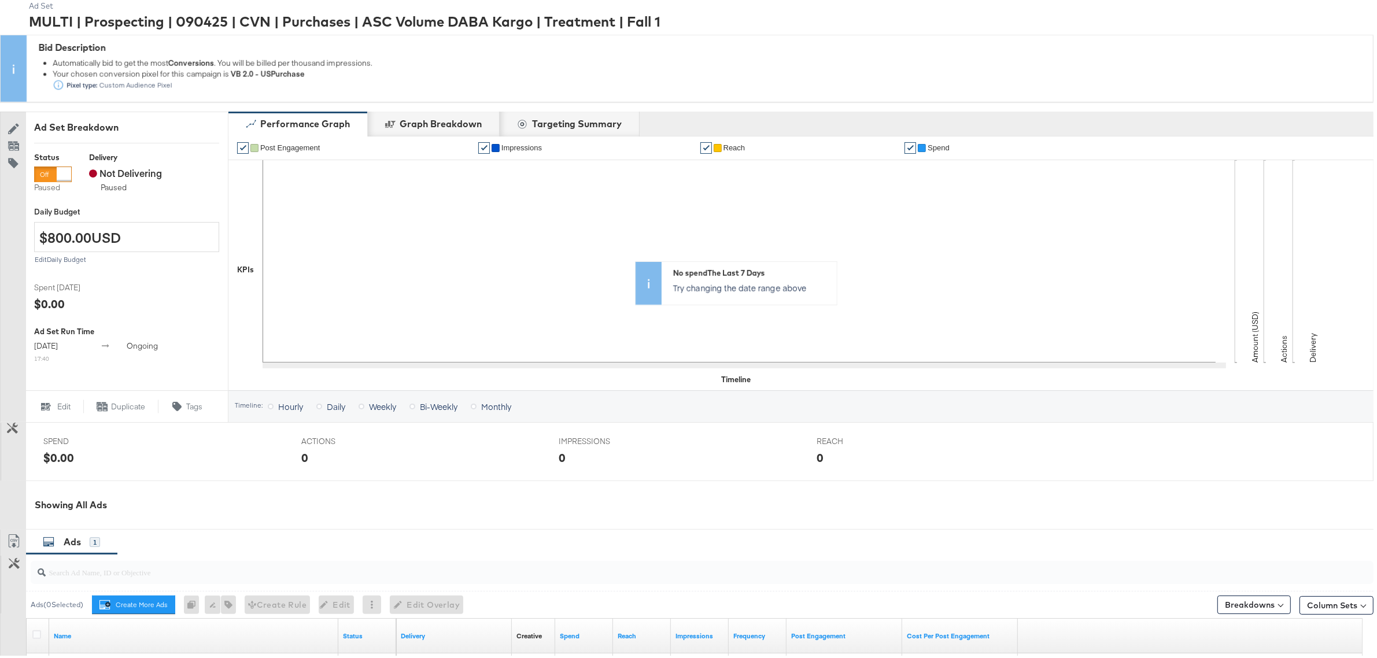
scroll to position [272, 0]
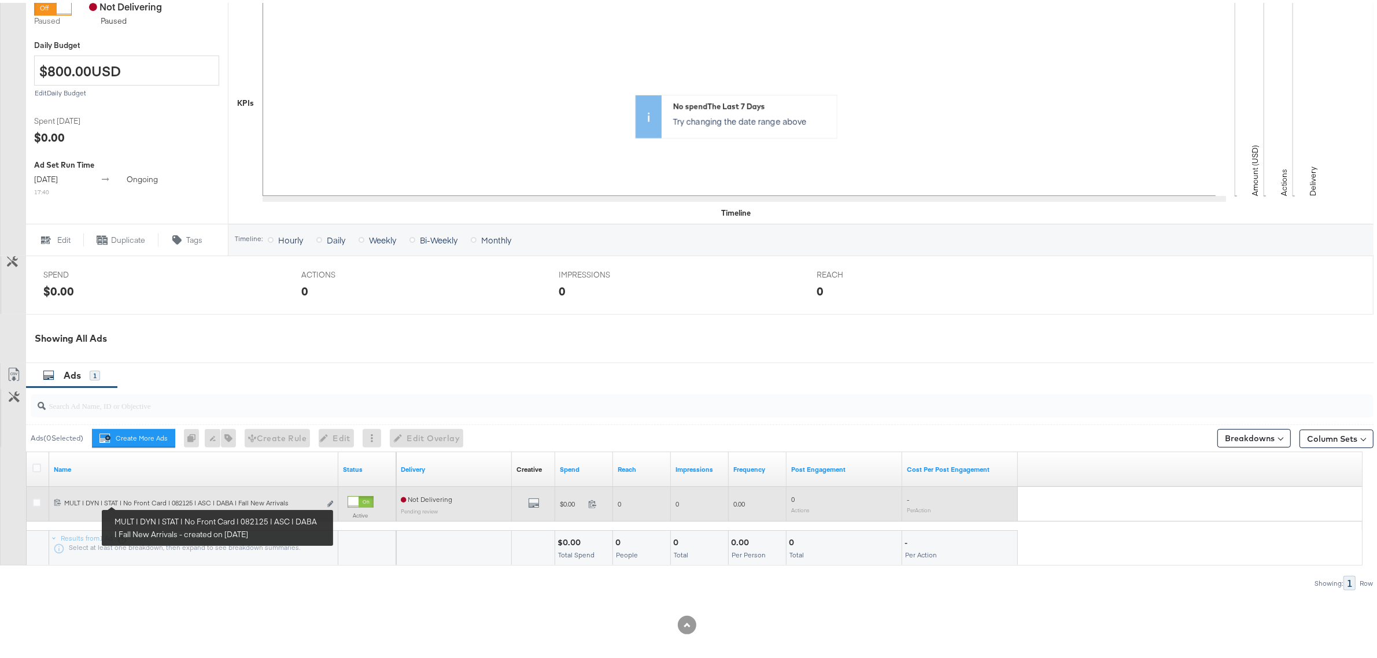
click at [123, 502] on div "MULT | DYN | STAT | No Front Card | 082125 | ASC | DABA | Fall New Arrivals MUL…" at bounding box center [192, 500] width 256 height 9
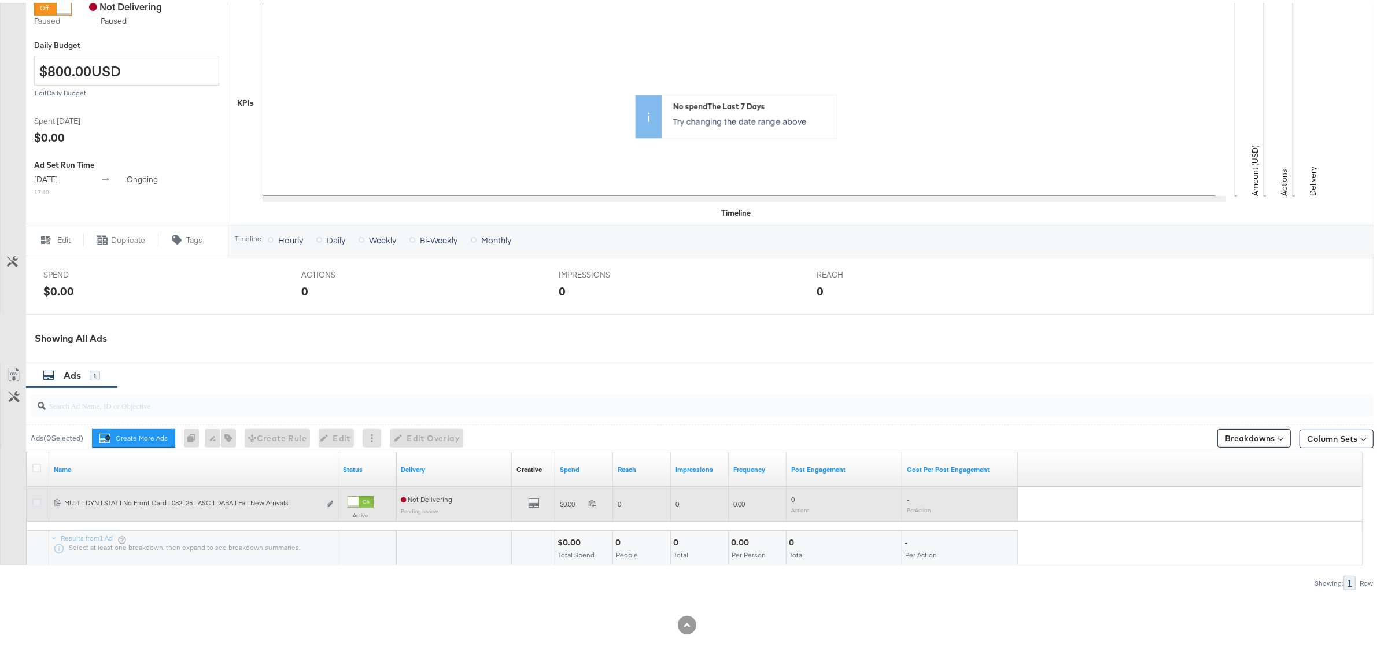
click at [36, 502] on icon at bounding box center [36, 500] width 9 height 9
click at [0, 0] on input "checkbox" at bounding box center [0, 0] width 0 height 0
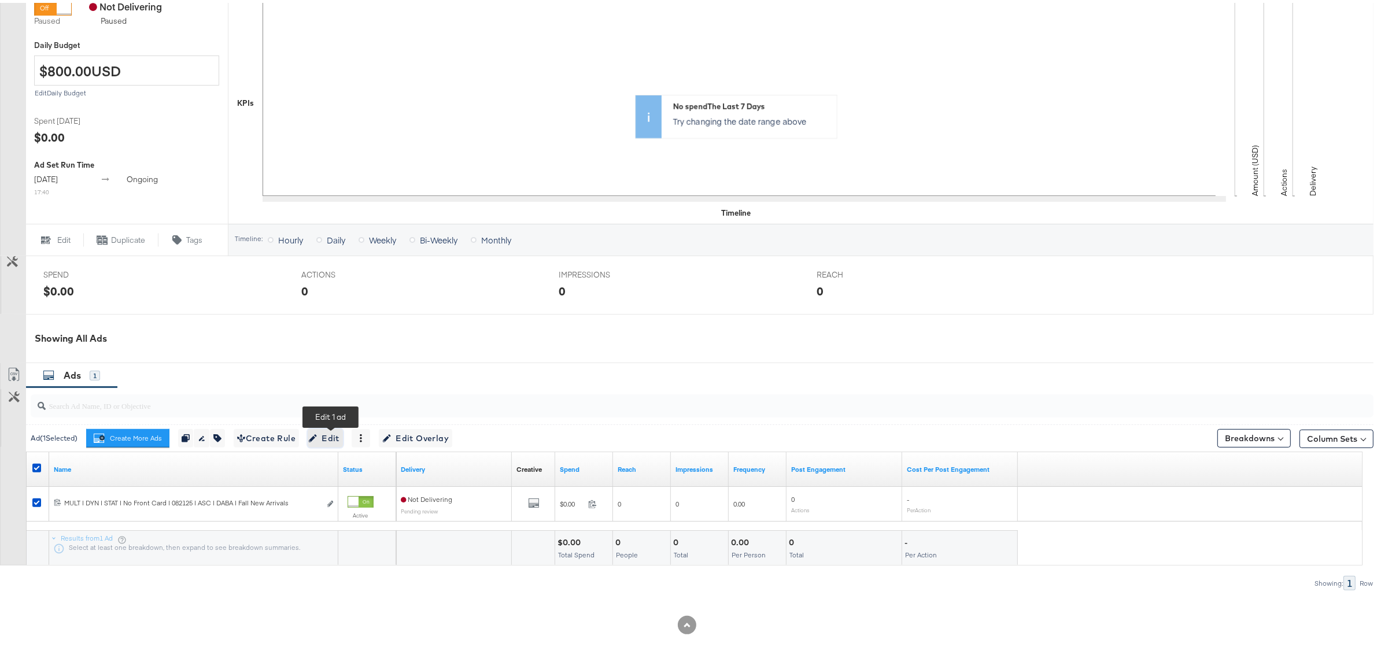
click at [328, 437] on span "Edit" at bounding box center [325, 436] width 28 height 14
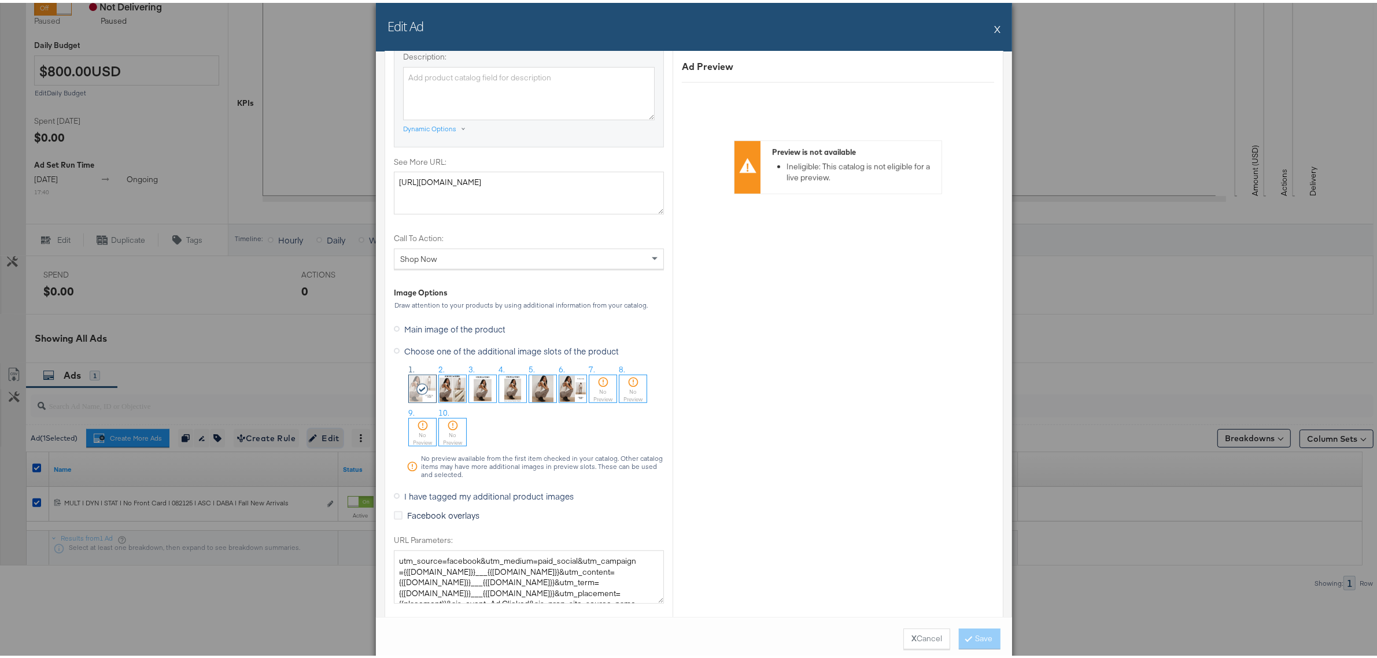
scroll to position [939, 0]
click at [566, 386] on img at bounding box center [572, 384] width 27 height 27
click at [973, 637] on button "Save" at bounding box center [980, 636] width 42 height 21
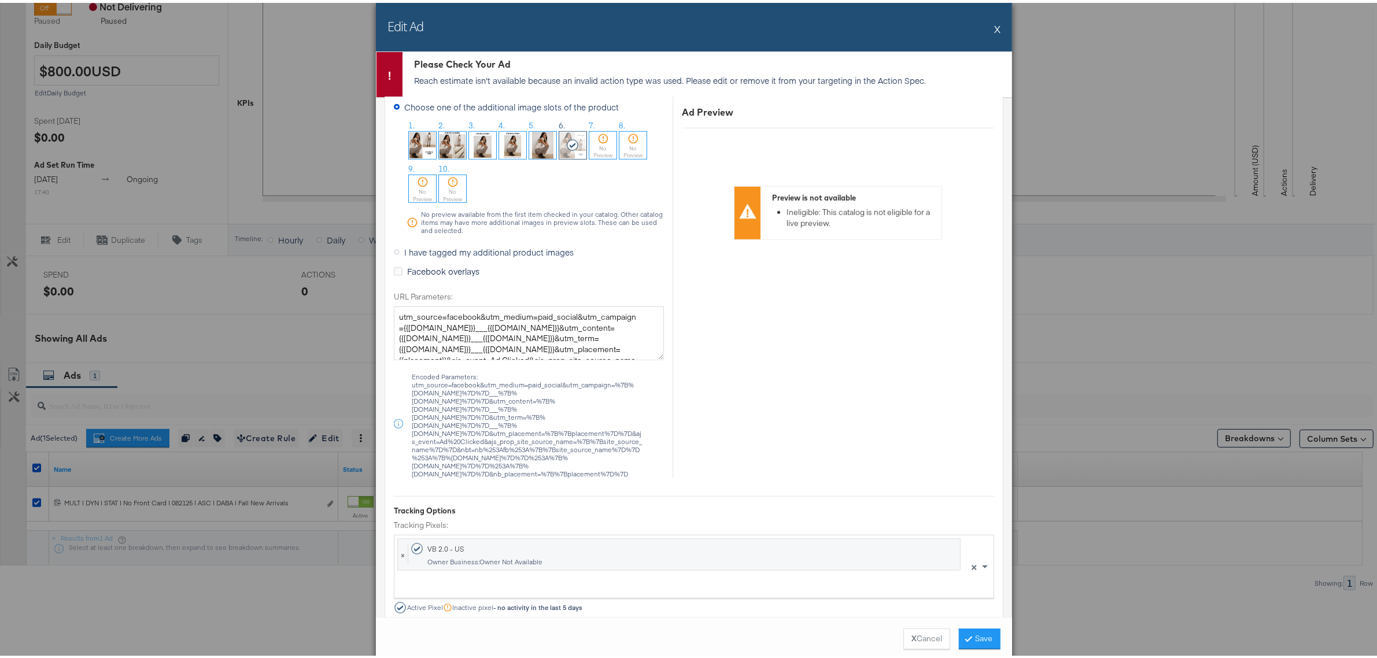
scroll to position [1228, 0]
click at [969, 636] on button "Save" at bounding box center [980, 636] width 42 height 21
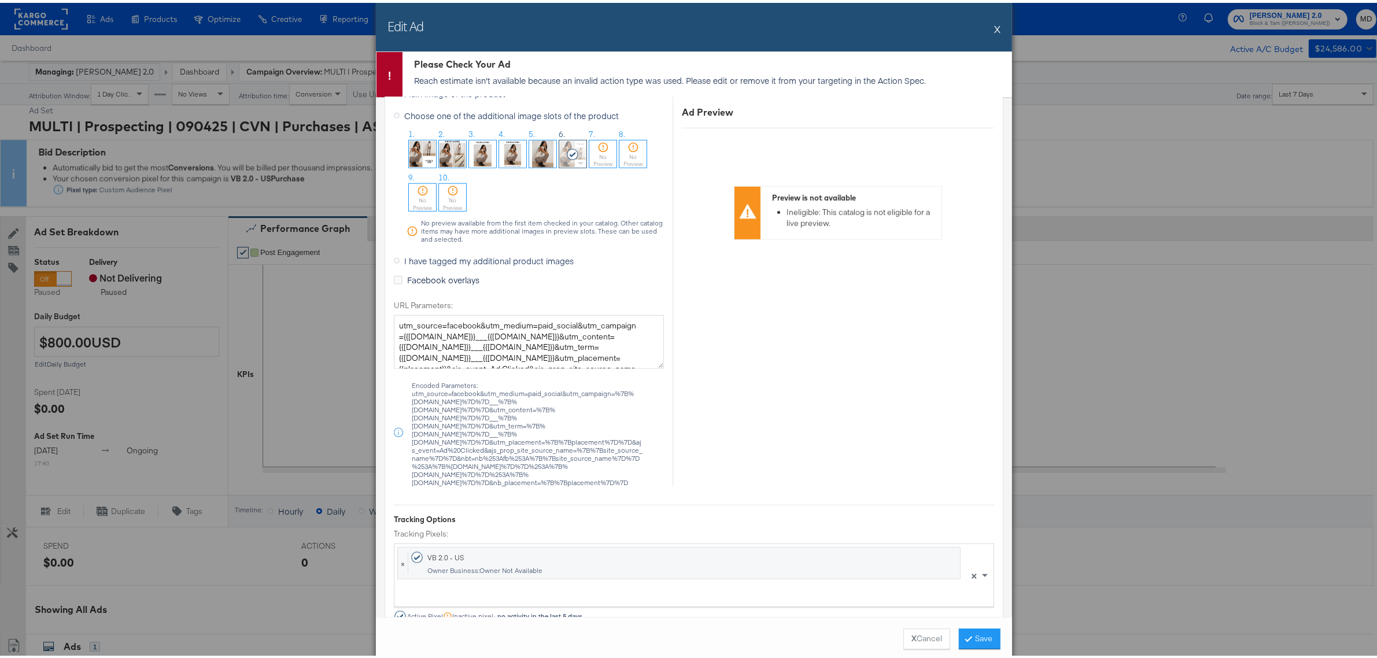
scroll to position [1213, 0]
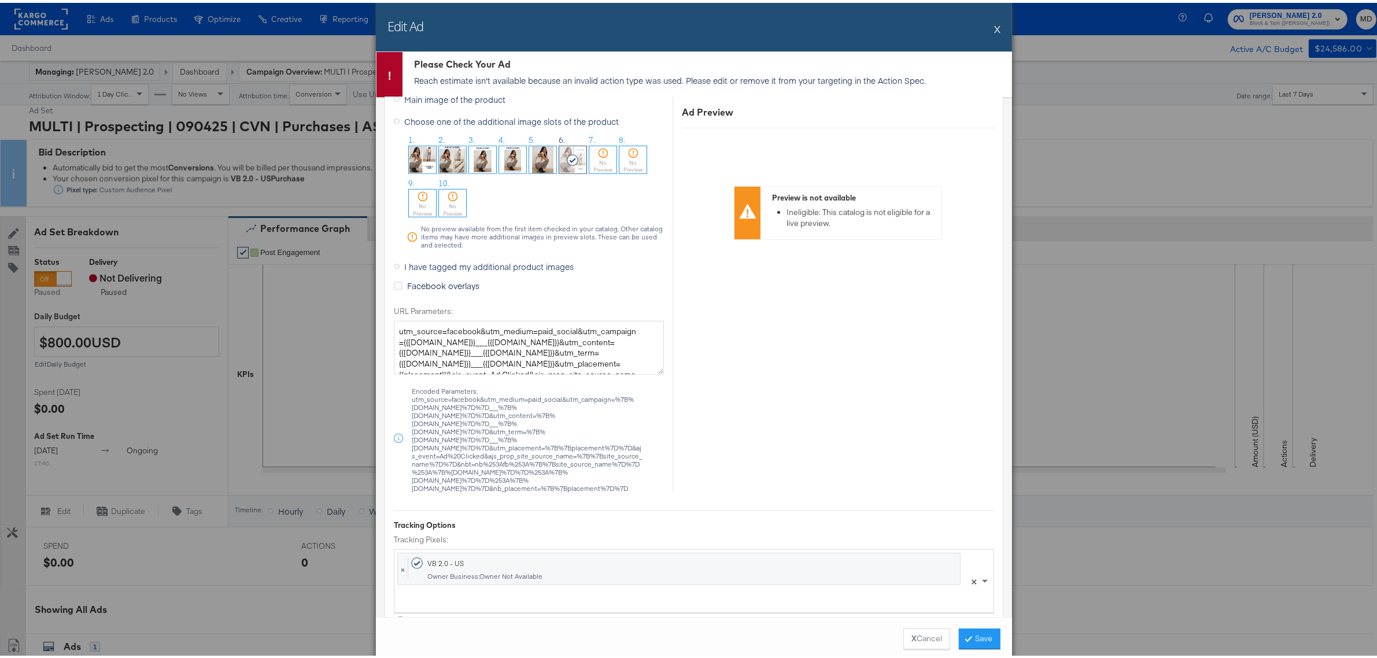
click at [994, 21] on button "X" at bounding box center [997, 25] width 6 height 23
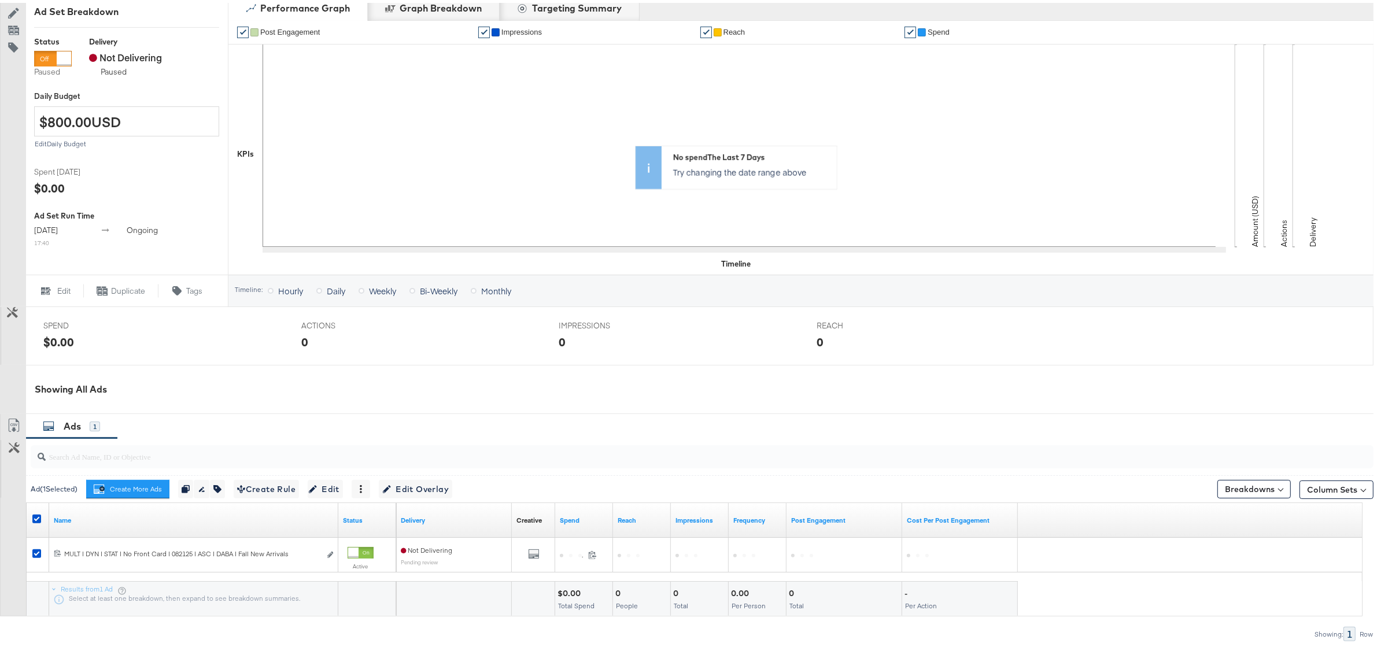
scroll to position [272, 0]
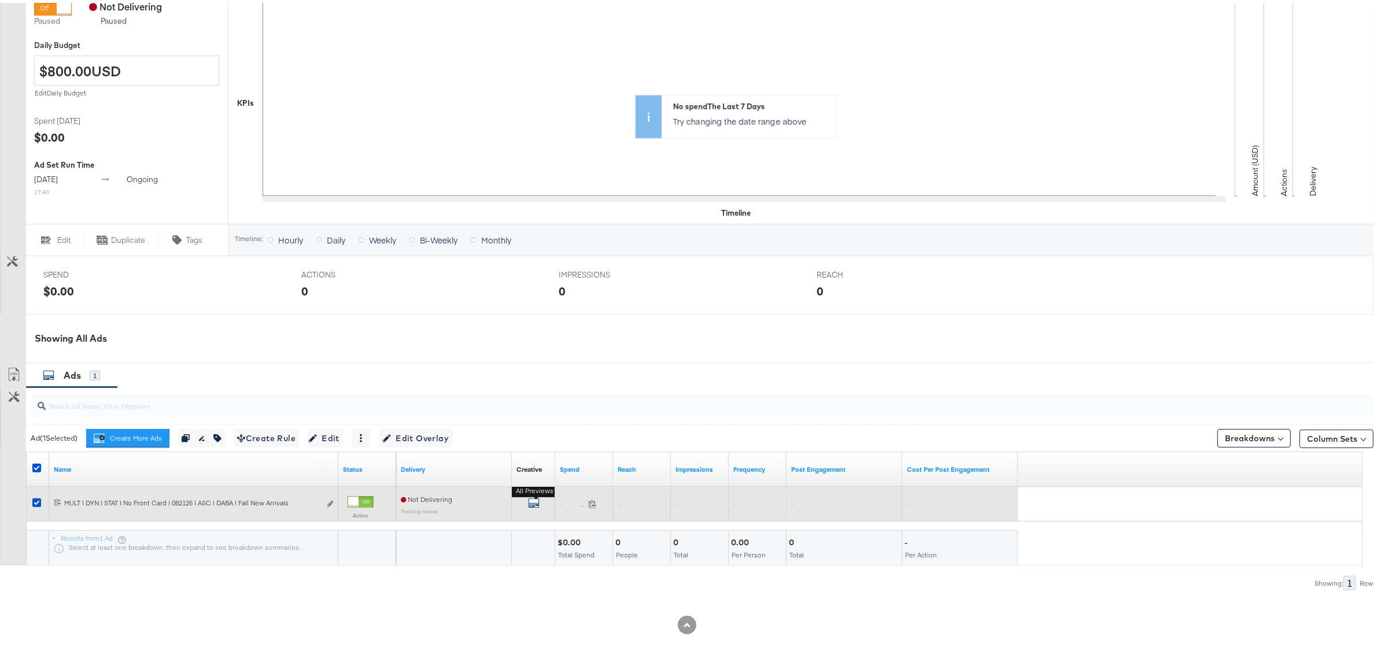
click at [533, 501] on icon "default" at bounding box center [534, 501] width 12 height 12
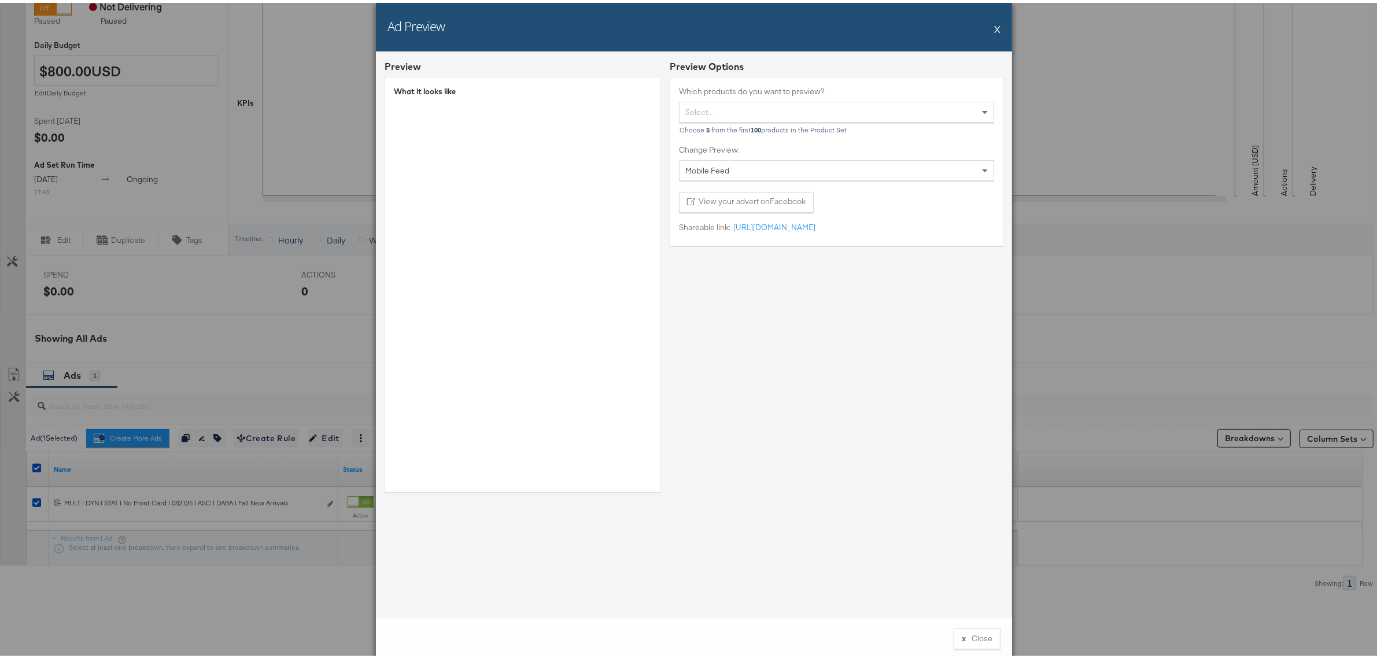
click at [782, 110] on div "Select..." at bounding box center [837, 109] width 314 height 20
drag, startPoint x: 748, startPoint y: 334, endPoint x: 744, endPoint y: 298, distance: 36.7
click at [749, 334] on div "Preview Options Which products do you want to preview? Select... Mazzy Cashmere…" at bounding box center [837, 277] width 334 height 441
click at [994, 24] on button "X" at bounding box center [997, 25] width 6 height 23
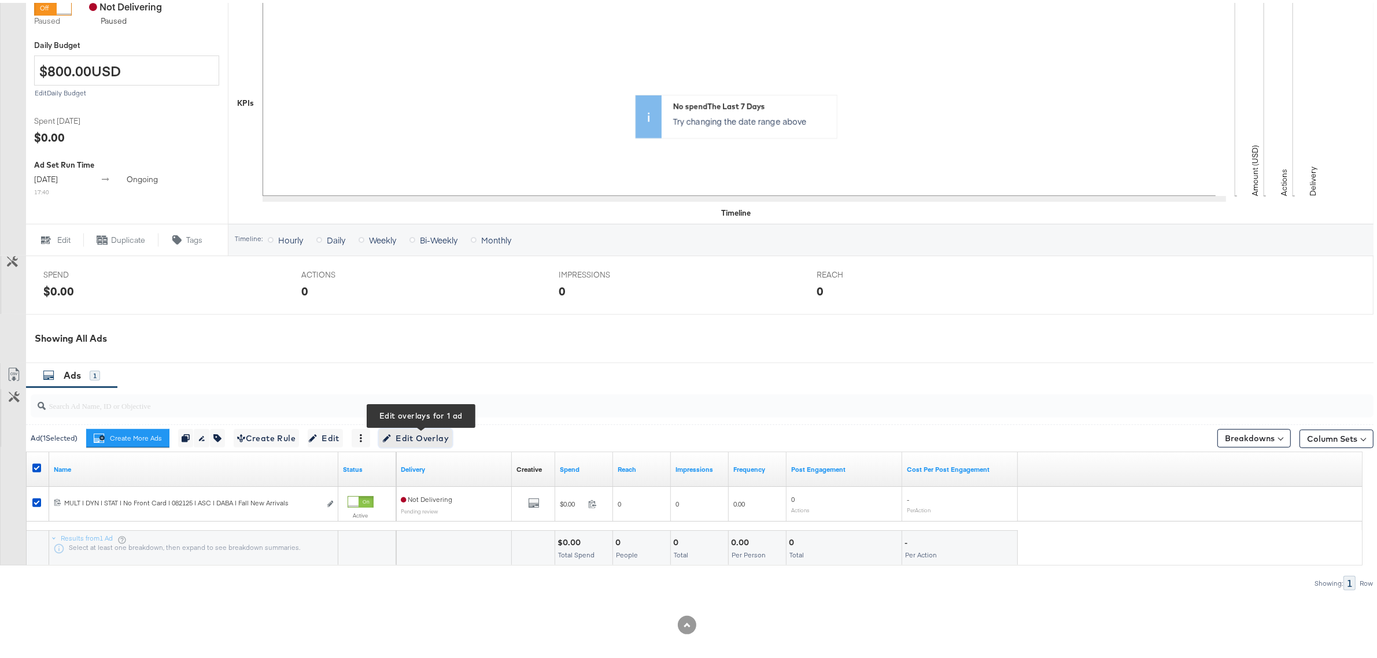
click at [425, 440] on span "Edit Overlay Edit overlays for 1 ad" at bounding box center [415, 436] width 67 height 14
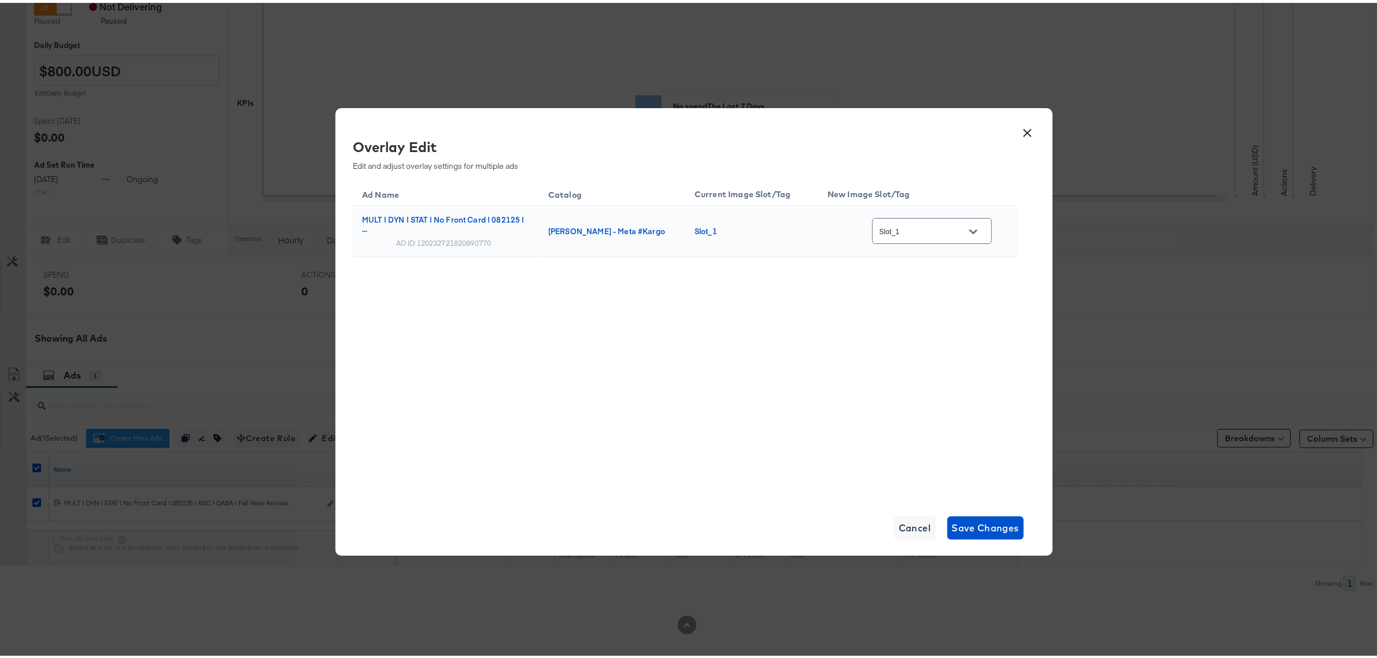
click at [903, 226] on input "Slot_1" at bounding box center [922, 228] width 91 height 13
click at [934, 378] on div "copy_-__ve..." at bounding box center [930, 372] width 81 height 12
type input "copy_-__veronic_overlay_6"
click at [969, 533] on span "Save Changes" at bounding box center [986, 525] width 68 height 16
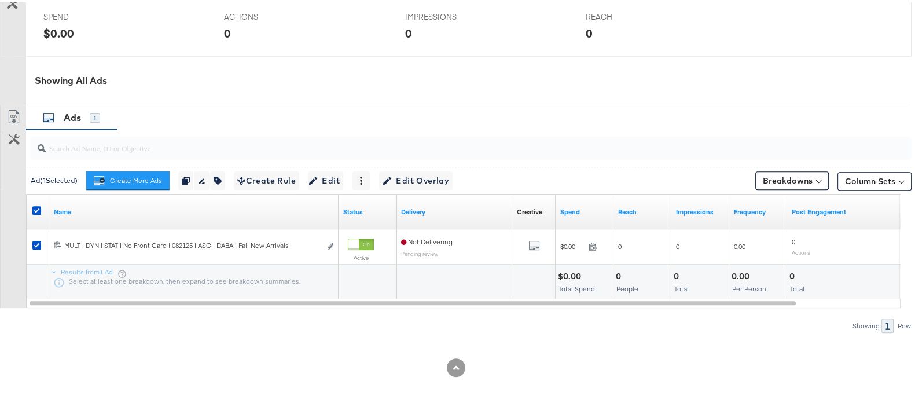
scroll to position [529, 0]
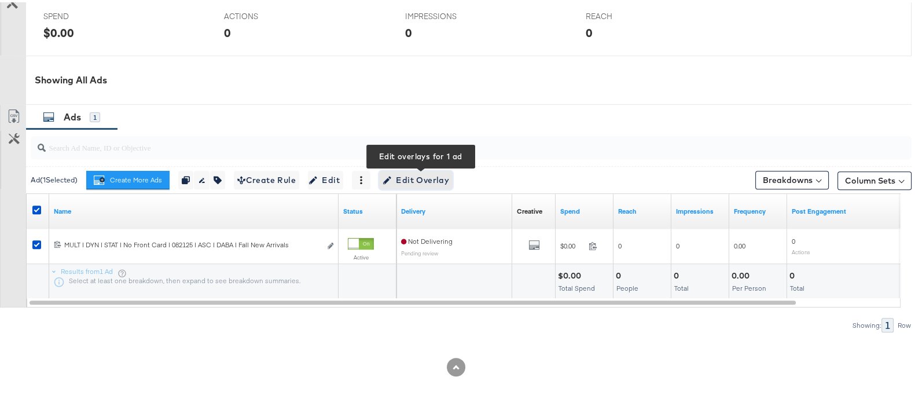
click at [426, 182] on span "Edit Overlay Edit overlays for 1 ad" at bounding box center [415, 178] width 67 height 14
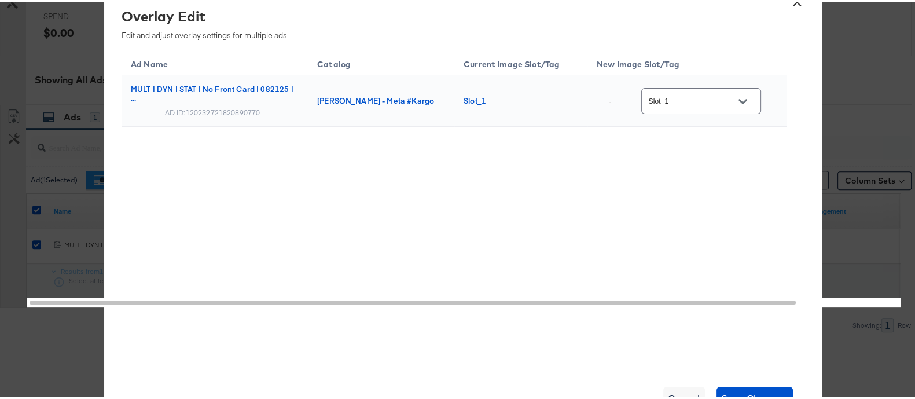
click at [695, 107] on div "Slot_1" at bounding box center [701, 99] width 120 height 26
click at [746, 97] on icon "Open" at bounding box center [742, 99] width 8 height 5
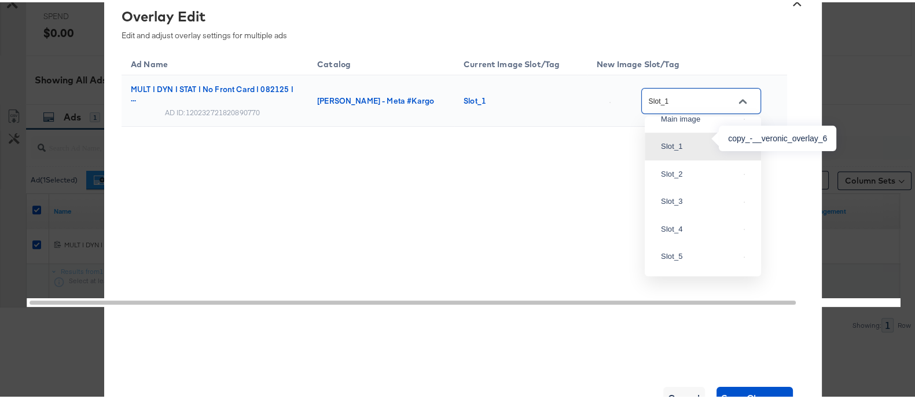
click at [681, 95] on div "copy_-__ve..." at bounding box center [700, 89] width 78 height 12
type input "copy_-__veronic_overlay_6"
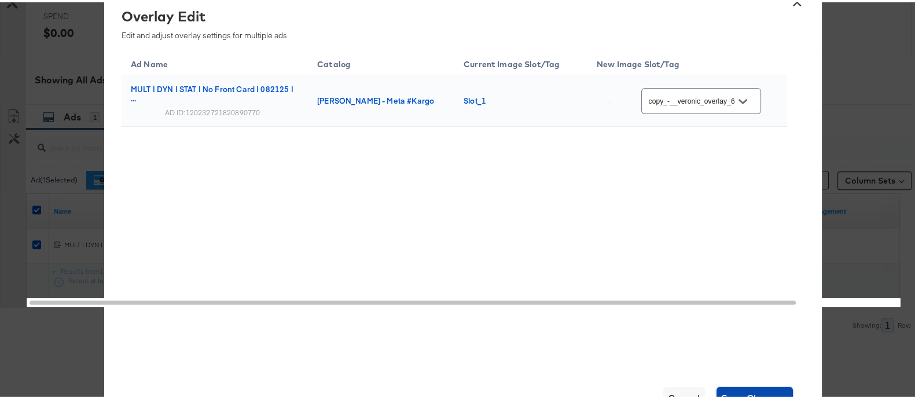
click at [765, 388] on span "Save Changes" at bounding box center [755, 396] width 68 height 16
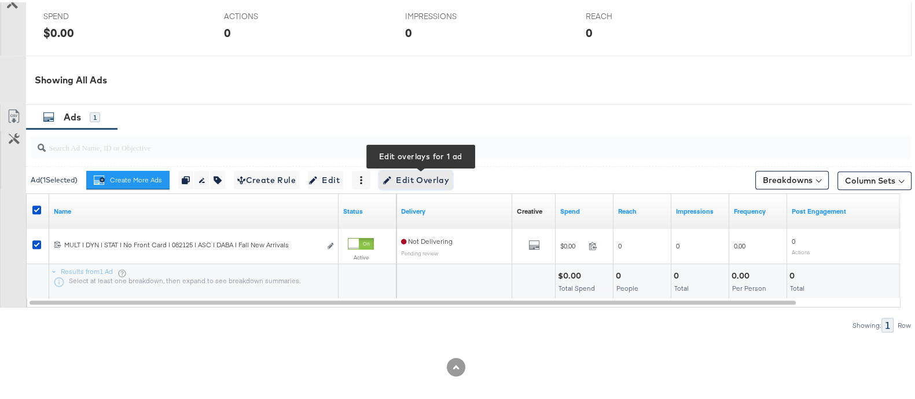
click at [407, 173] on span "Edit Overlay Edit overlays for 1 ad" at bounding box center [415, 178] width 67 height 14
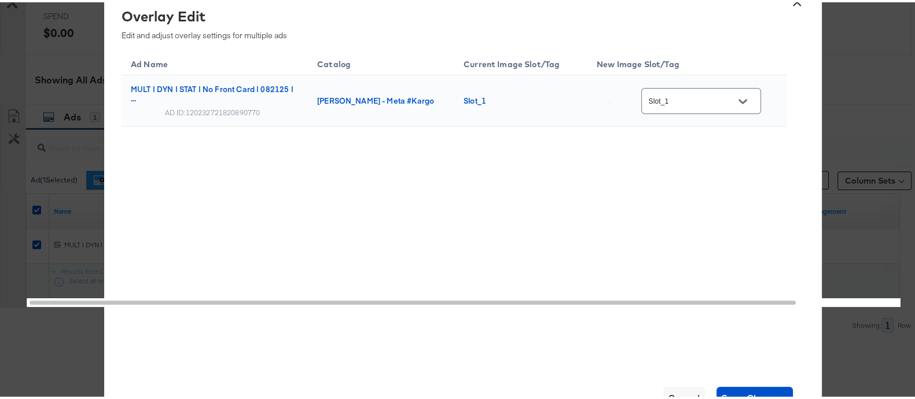
click at [662, 95] on input "Slot_1" at bounding box center [691, 99] width 91 height 13
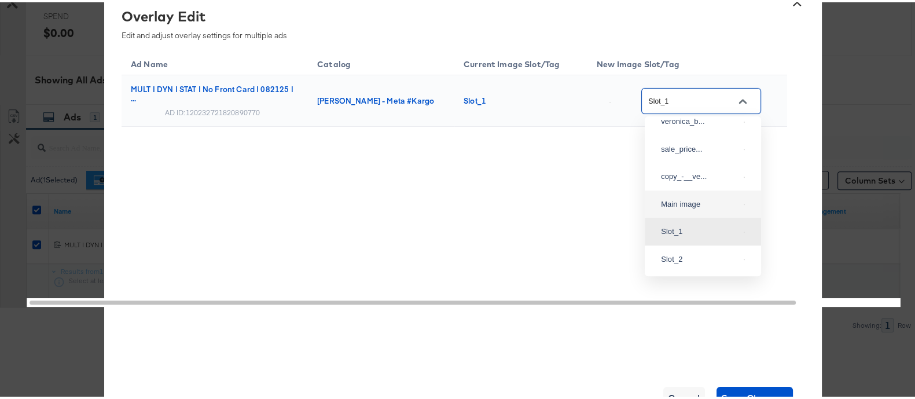
scroll to position [123, 0]
click at [698, 126] on div "veronica_b..." at bounding box center [700, 120] width 78 height 12
type input "veronica_beard__overlay_4"
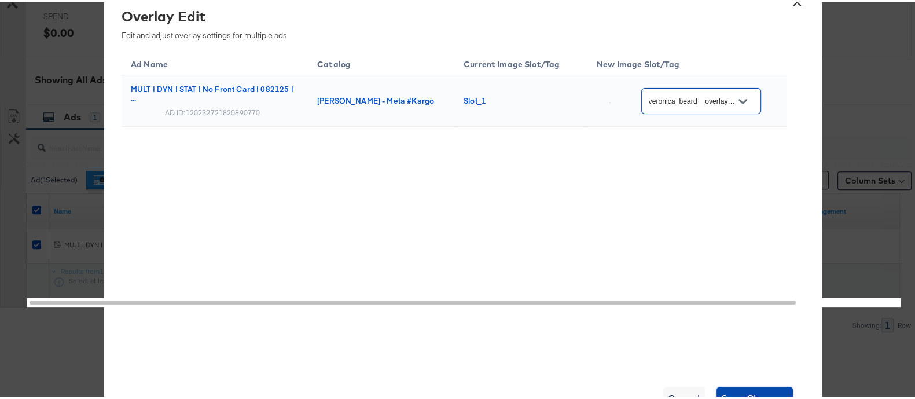
click at [747, 388] on span "Save Changes" at bounding box center [755, 396] width 68 height 16
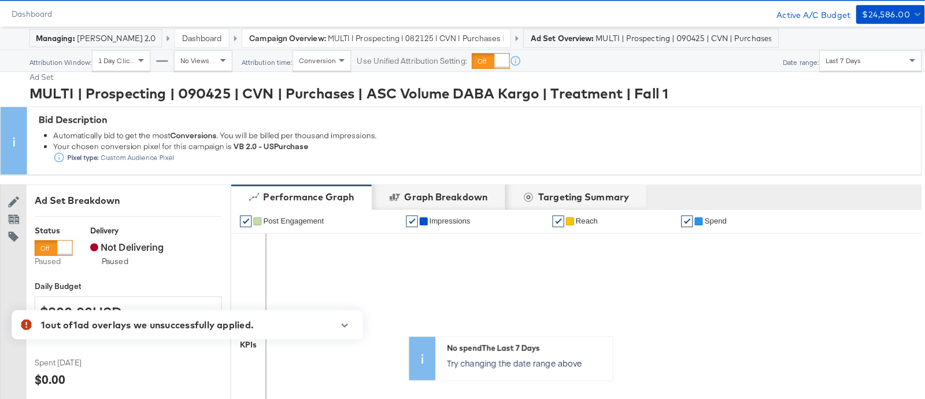
scroll to position [0, 0]
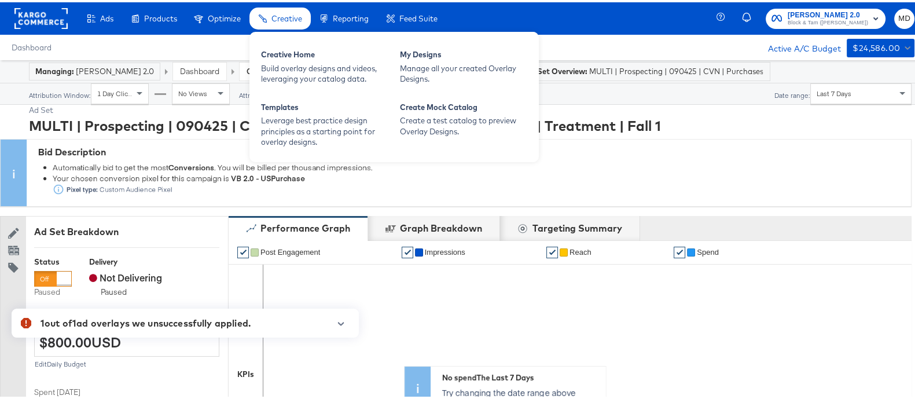
click at [283, 17] on span "Creative" at bounding box center [286, 16] width 31 height 9
click at [341, 65] on div "Build overlay designs and videos, leveraging your catalog data." at bounding box center [324, 71] width 127 height 21
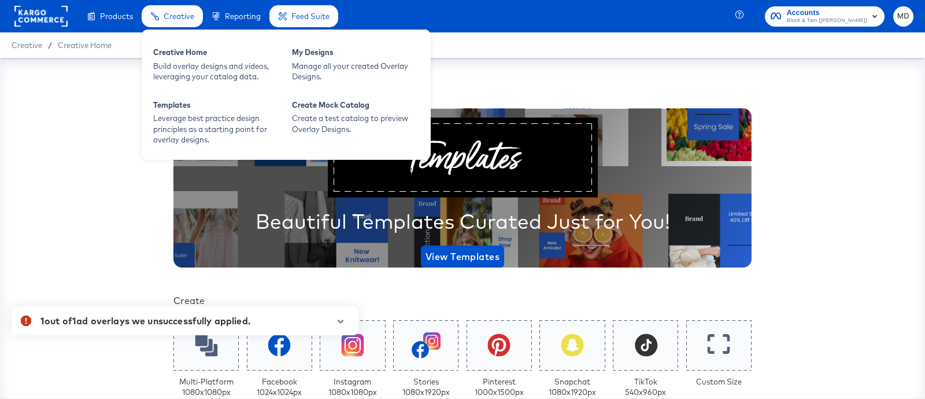
click at [174, 24] on div "Creative" at bounding box center [172, 16] width 61 height 23
